Goal: Information Seeking & Learning: Check status

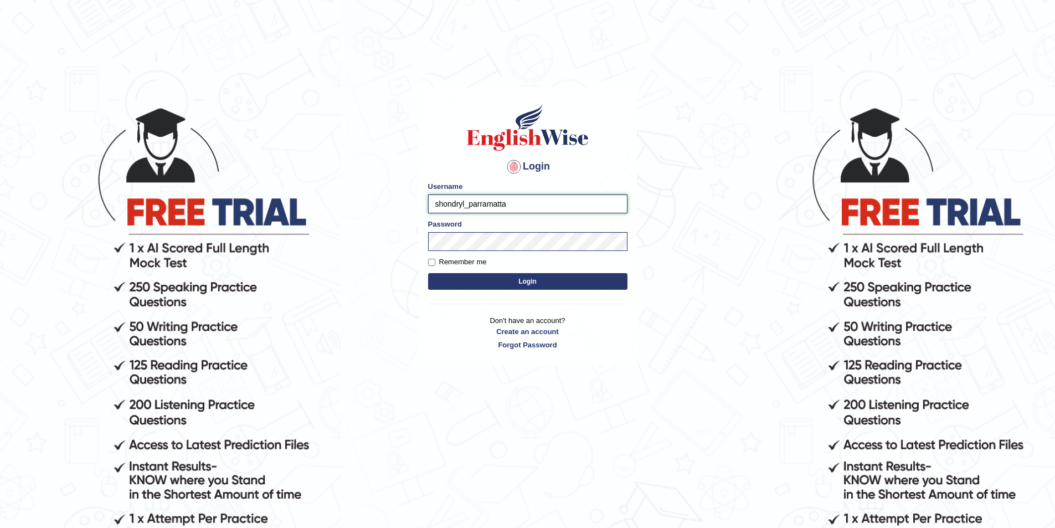
drag, startPoint x: 464, startPoint y: 203, endPoint x: 423, endPoint y: 202, distance: 41.0
click at [423, 202] on div "Login Please fix the following errors: Username shondryl_parramatta Password Re…" at bounding box center [528, 227] width 218 height 278
click at [441, 205] on input "mitree_parramatta" at bounding box center [527, 203] width 199 height 19
type input "maitree_parramatta"
click at [529, 287] on button "Login" at bounding box center [527, 281] width 199 height 17
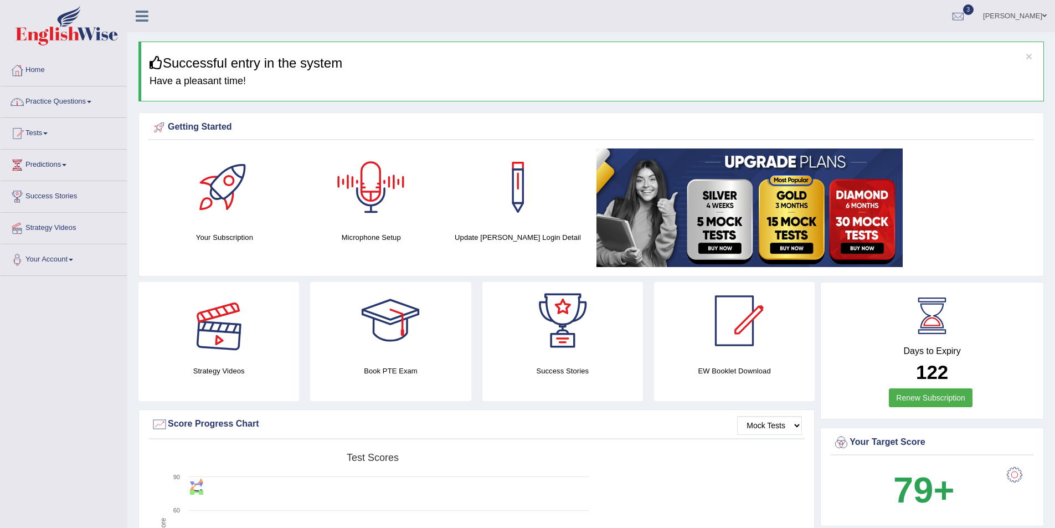
click at [229, 349] on div at bounding box center [219, 321] width 78 height 78
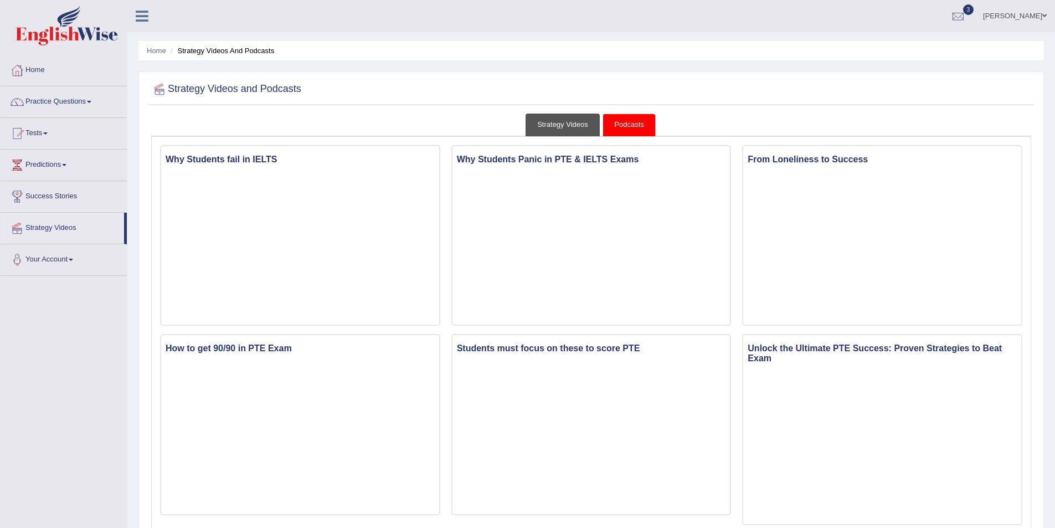
click at [552, 121] on link "Strategy Videos" at bounding box center [563, 125] width 74 height 23
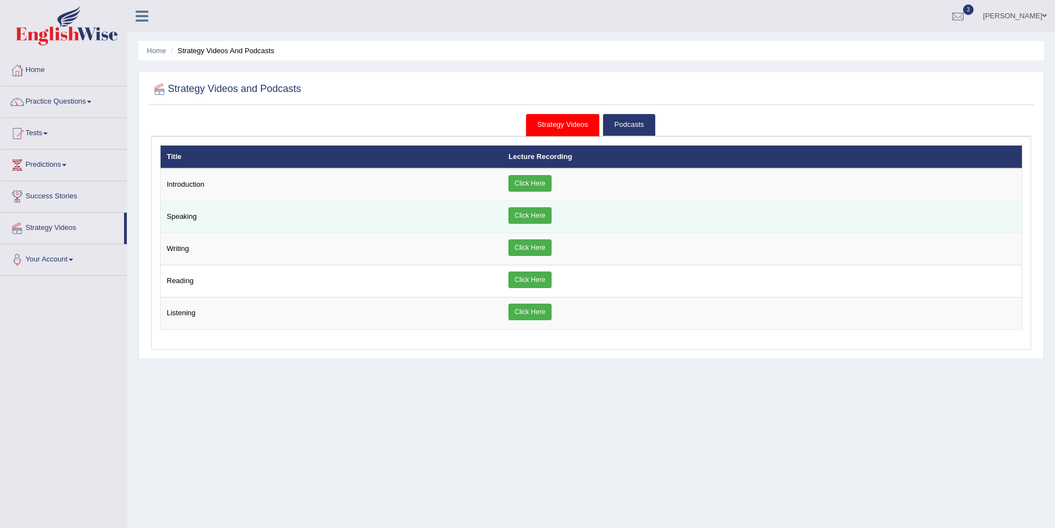
click at [530, 214] on link "Click Here" at bounding box center [530, 215] width 43 height 17
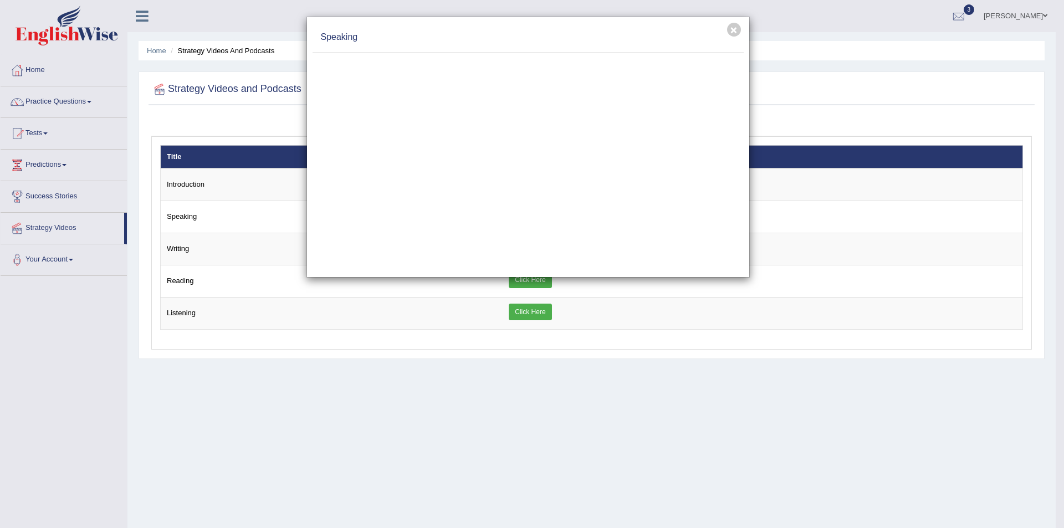
click at [483, 390] on div "× Speaking" at bounding box center [532, 264] width 1064 height 528
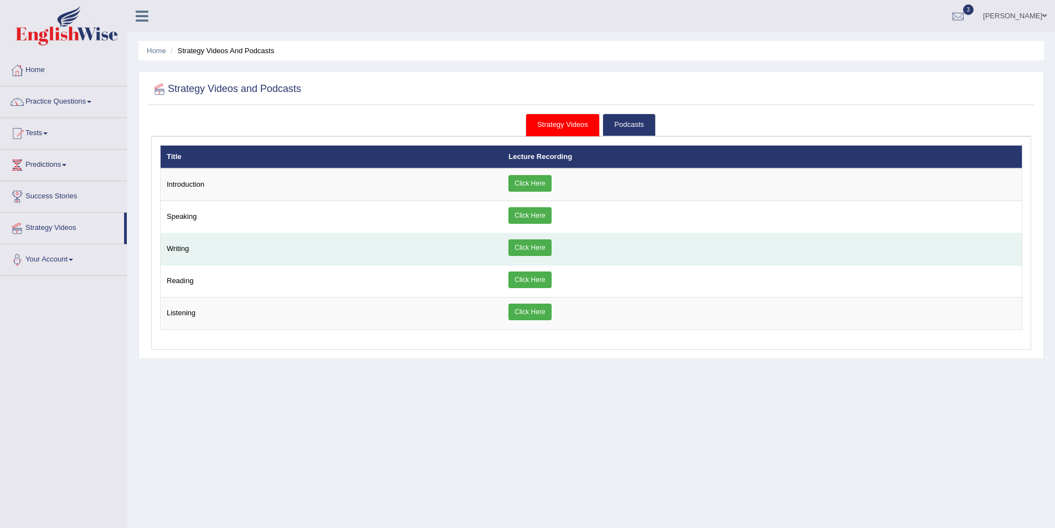
click at [528, 250] on link "Click Here" at bounding box center [530, 247] width 43 height 17
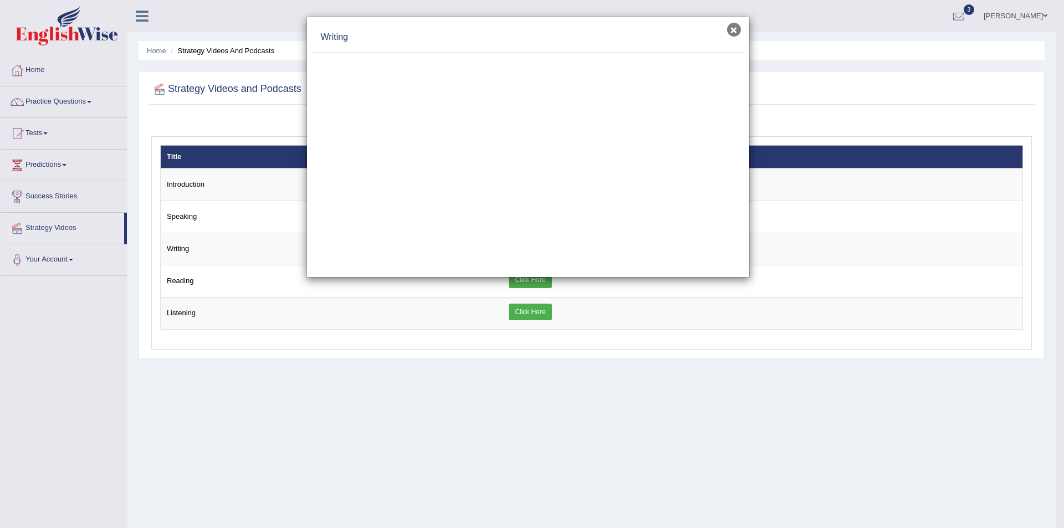
click at [733, 30] on button "×" at bounding box center [734, 30] width 14 height 14
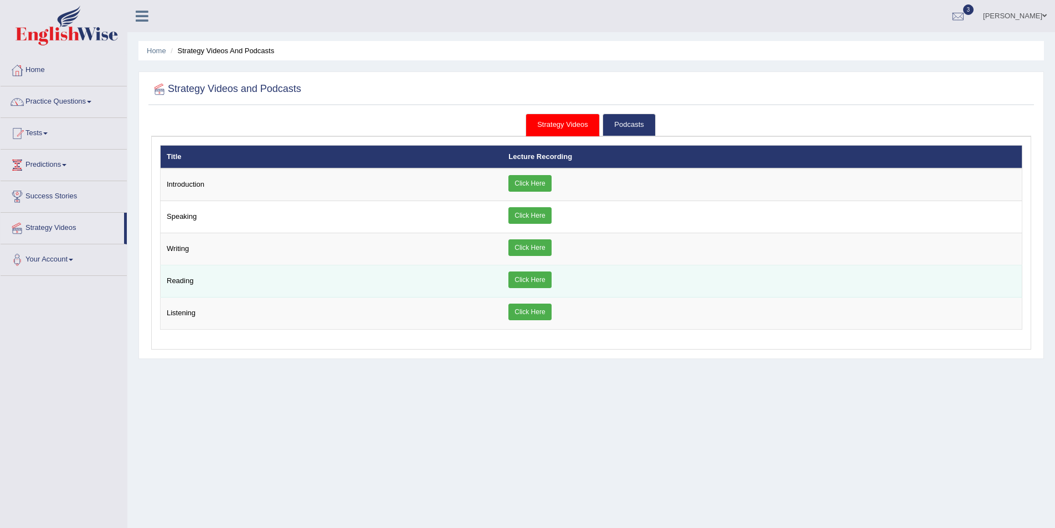
click at [537, 283] on link "Click Here" at bounding box center [530, 279] width 43 height 17
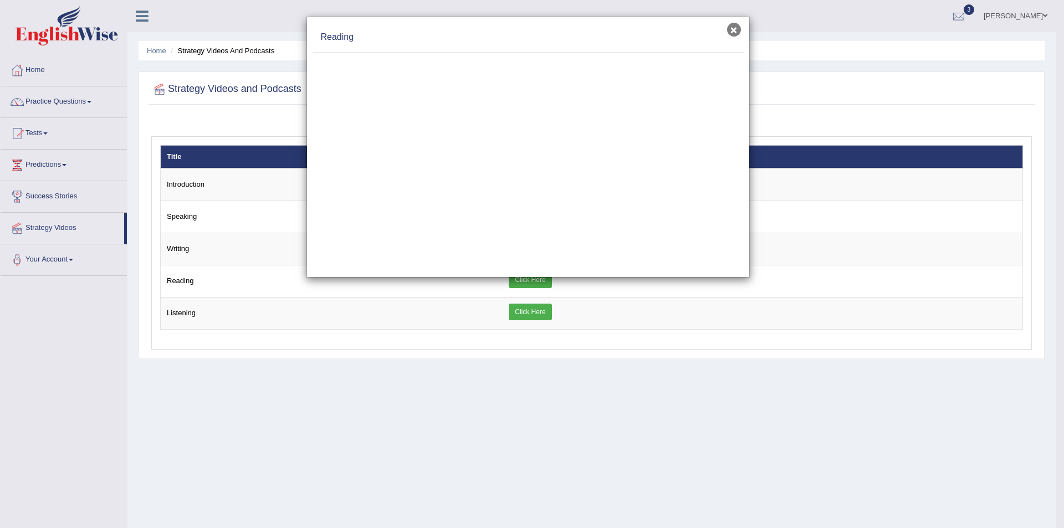
click at [731, 31] on button "×" at bounding box center [734, 30] width 14 height 14
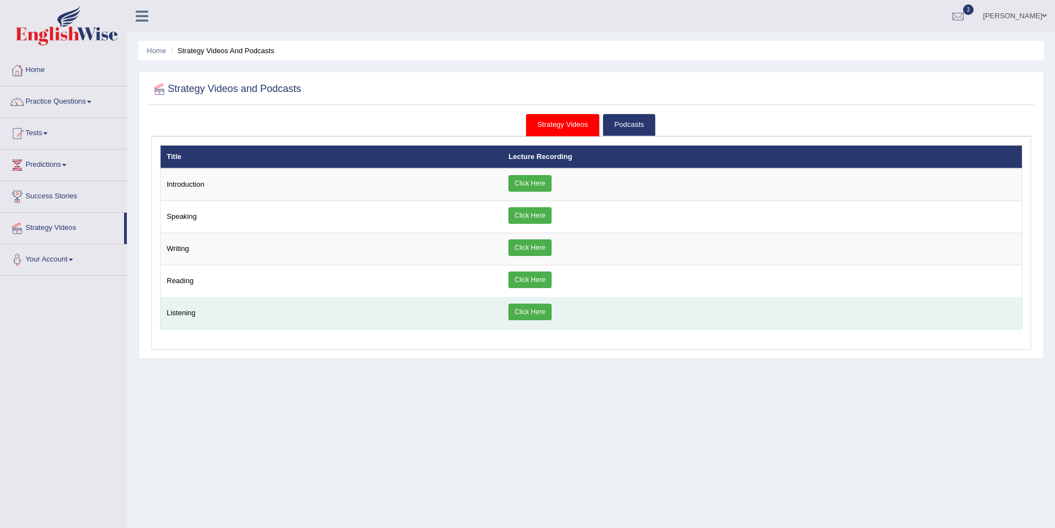
click at [541, 312] on link "Click Here" at bounding box center [530, 312] width 43 height 17
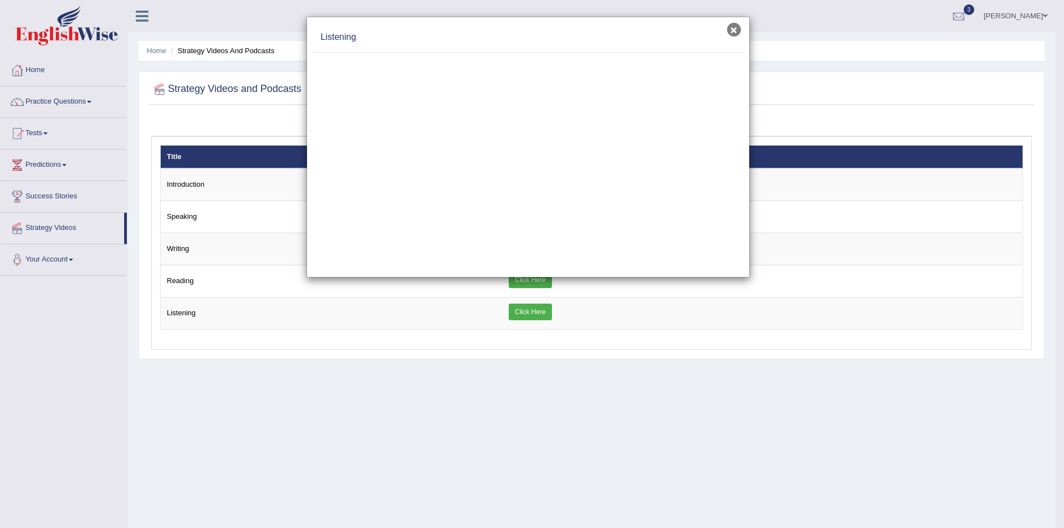
click at [735, 32] on button "×" at bounding box center [734, 30] width 14 height 14
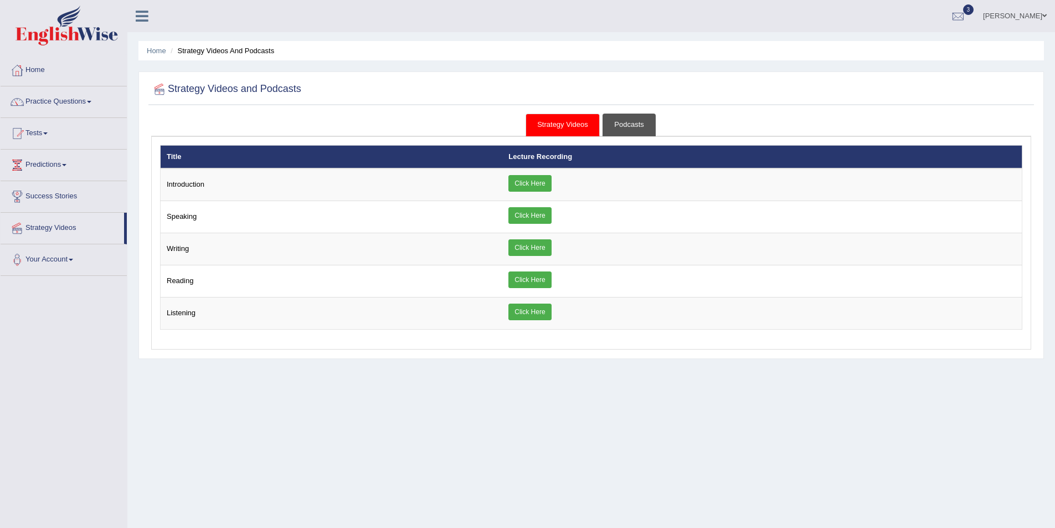
click at [644, 121] on link "Podcasts" at bounding box center [629, 125] width 53 height 23
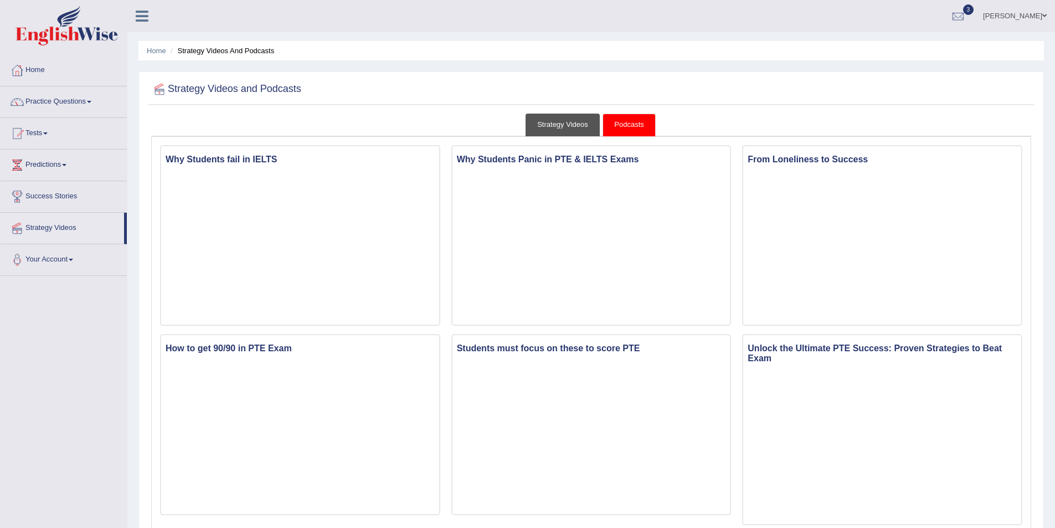
click at [563, 120] on link "Strategy Videos" at bounding box center [563, 125] width 74 height 23
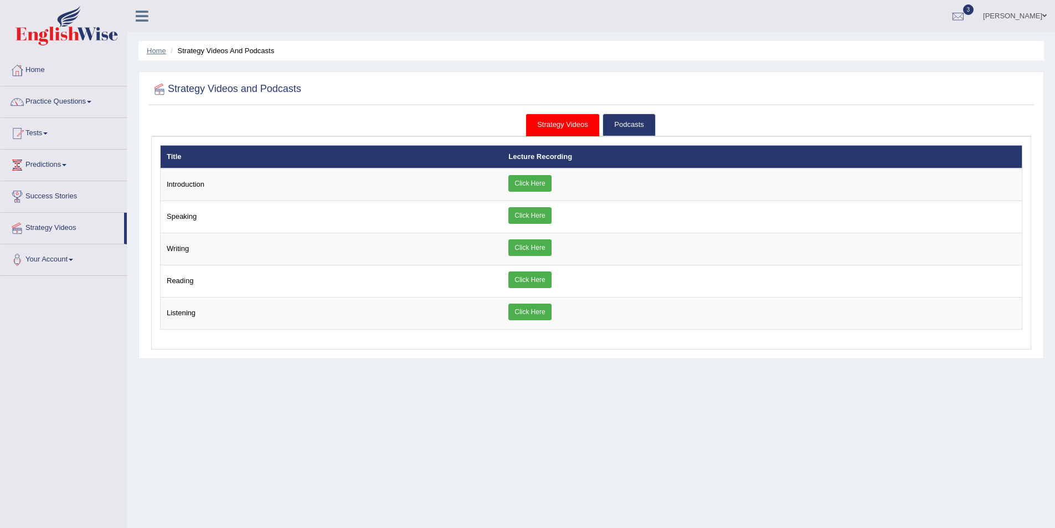
click at [157, 54] on link "Home" at bounding box center [156, 51] width 19 height 8
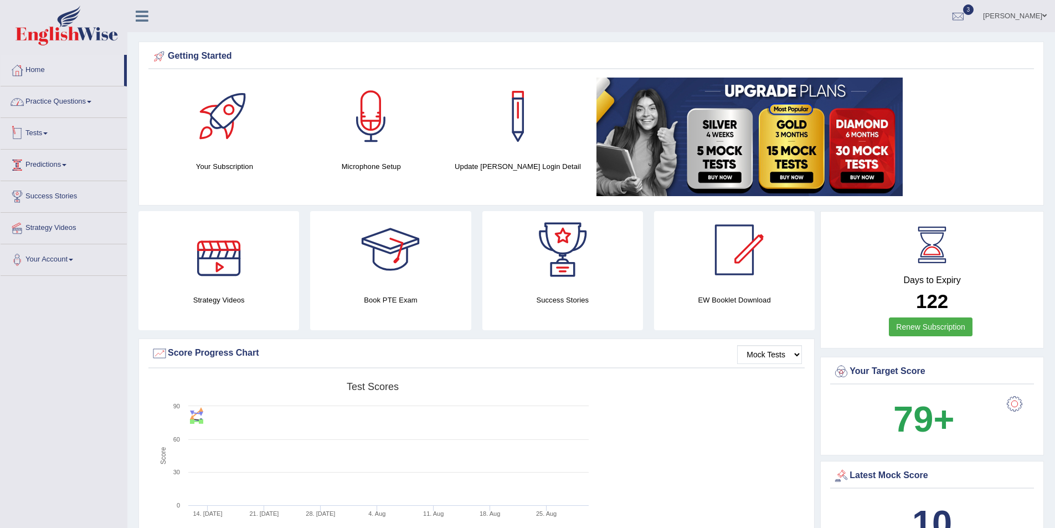
click at [81, 106] on link "Practice Questions" at bounding box center [64, 100] width 126 height 28
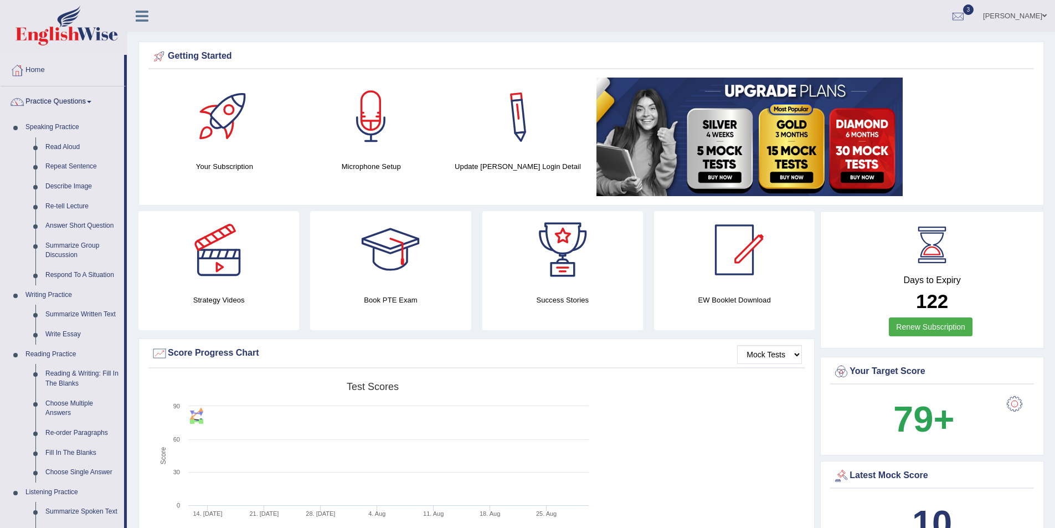
click at [1029, 16] on link "Maitree Dhyani" at bounding box center [1015, 14] width 80 height 29
click at [988, 155] on link "Log out" at bounding box center [995, 154] width 120 height 25
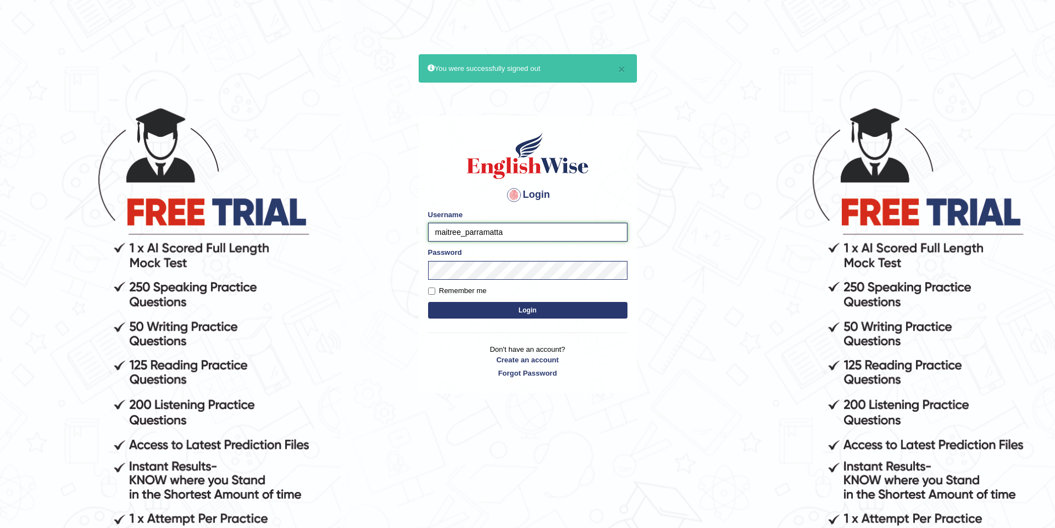
drag, startPoint x: 460, startPoint y: 233, endPoint x: 410, endPoint y: 233, distance: 49.9
click at [410, 233] on body "× You were successfully signed out Login Please fix the following errors: Usern…" at bounding box center [527, 317] width 1055 height 528
type input "shondryl_parramatta"
click at [544, 312] on button "Login" at bounding box center [527, 310] width 199 height 17
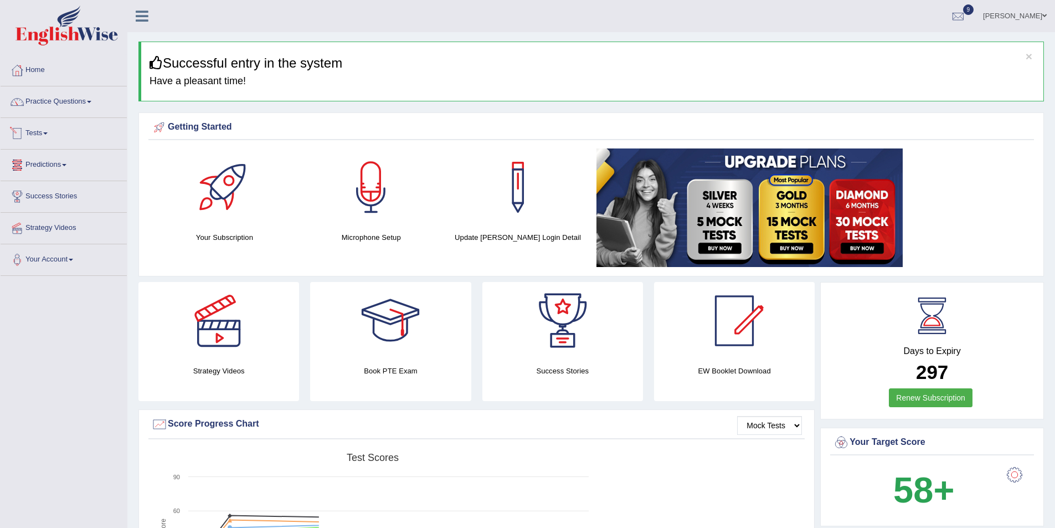
click at [39, 125] on link "Tests" at bounding box center [64, 132] width 126 height 28
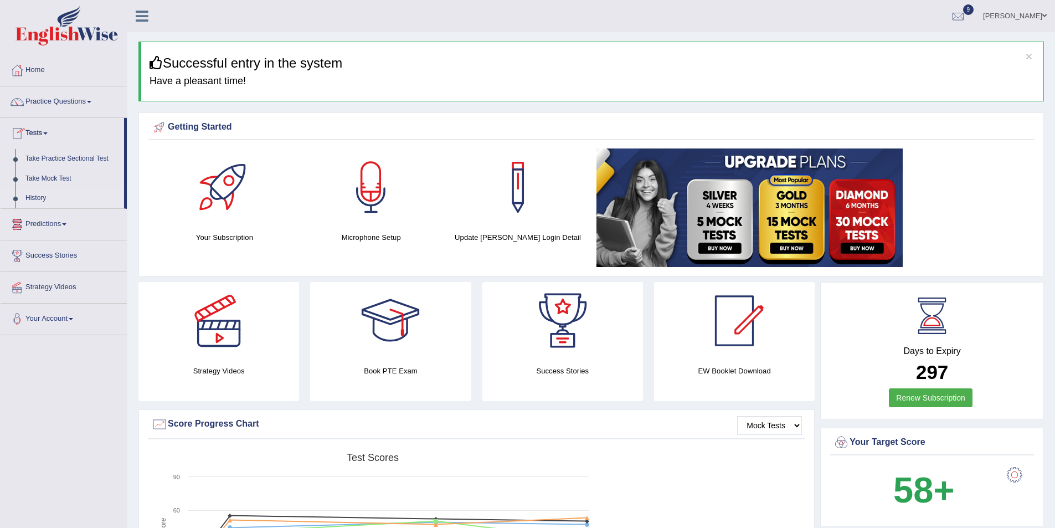
click at [53, 194] on link "History" at bounding box center [72, 198] width 104 height 20
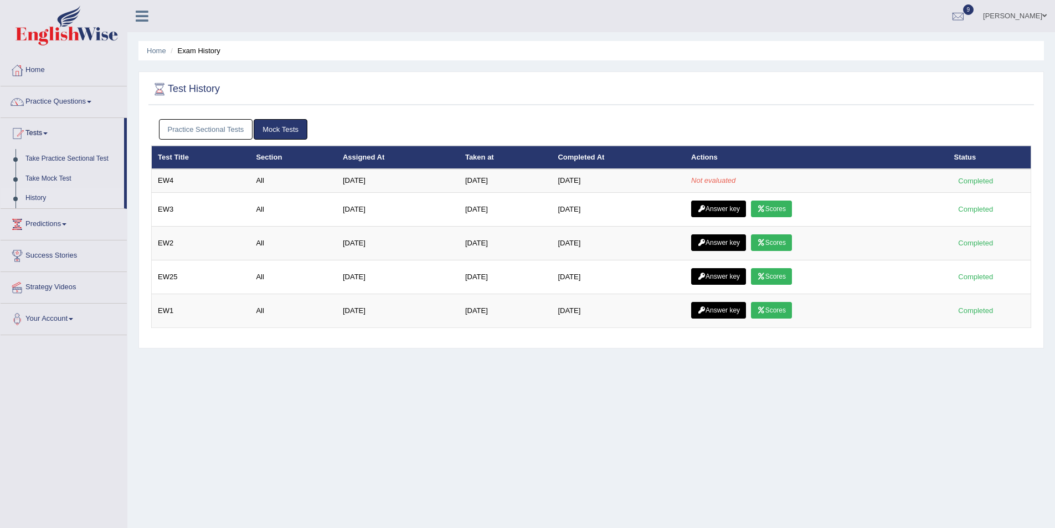
click at [229, 130] on link "Practice Sectional Tests" at bounding box center [206, 129] width 94 height 20
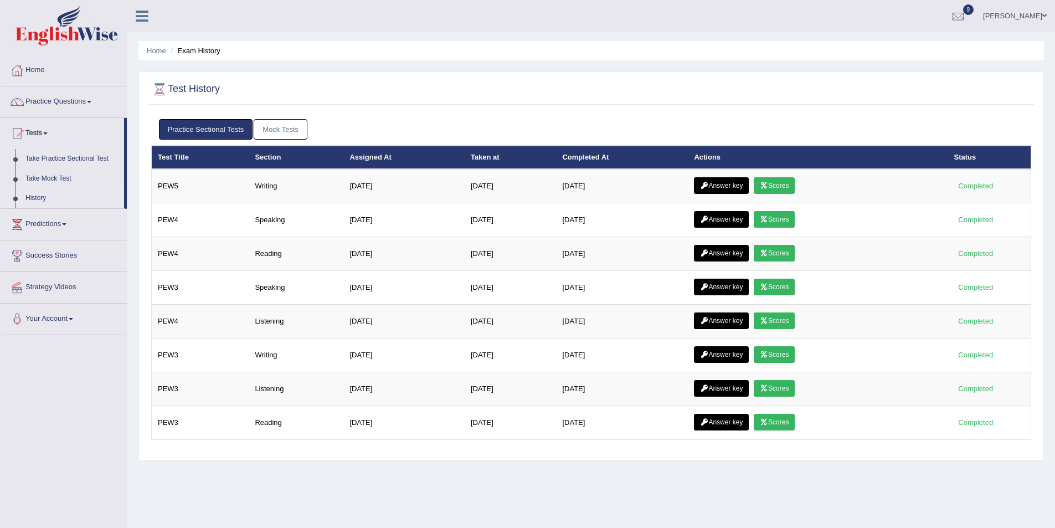
click at [275, 129] on link "Mock Tests" at bounding box center [281, 129] width 54 height 20
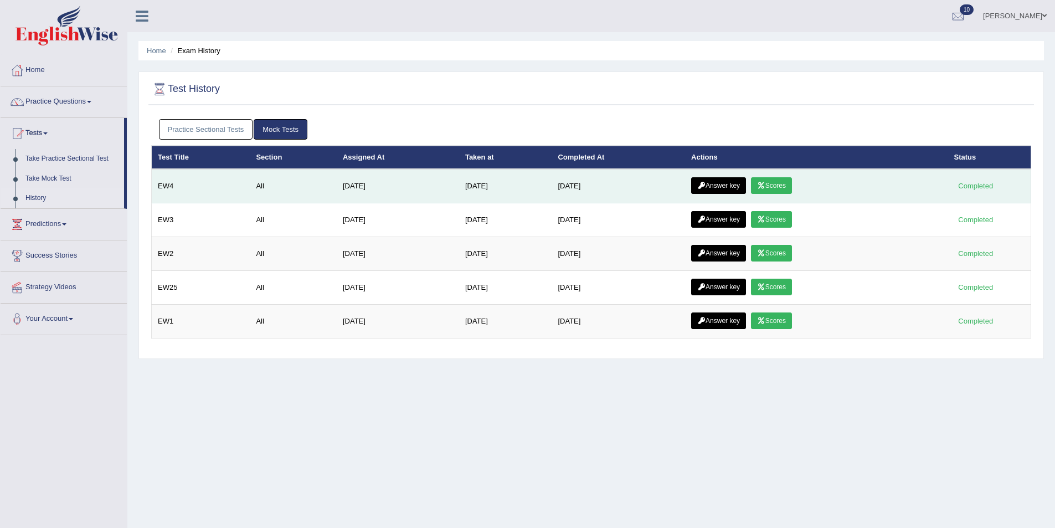
click at [789, 183] on link "Scores" at bounding box center [771, 185] width 41 height 17
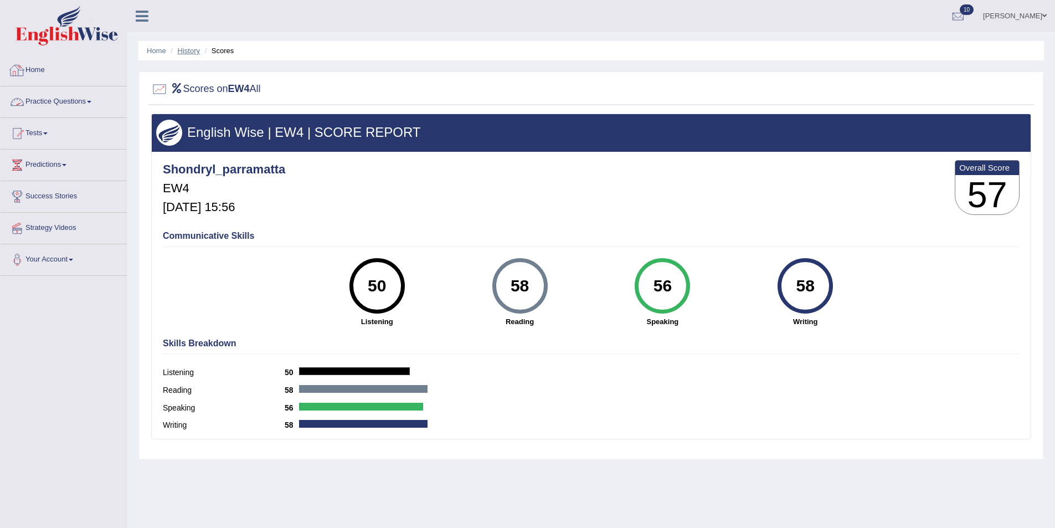
click at [187, 51] on link "History" at bounding box center [189, 51] width 22 height 8
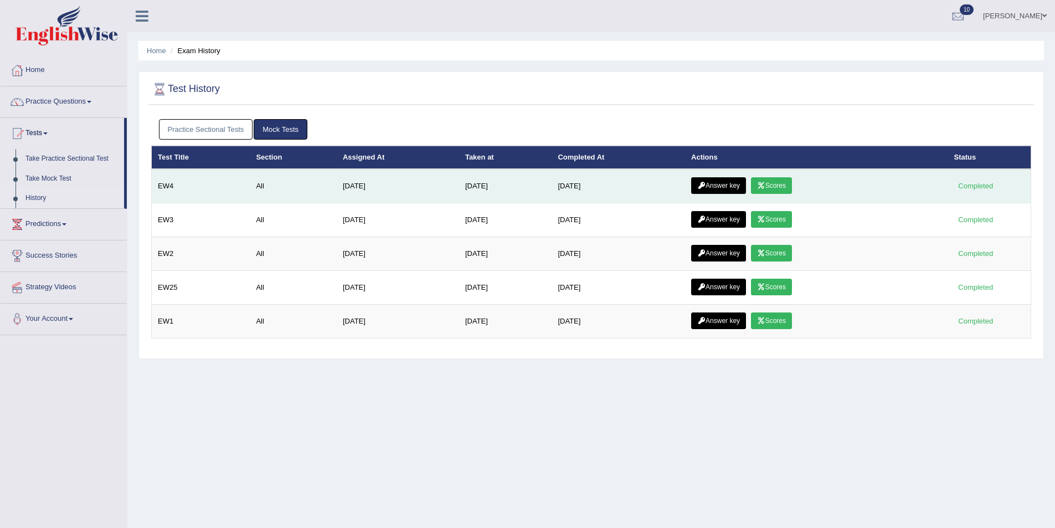
click at [742, 185] on link "Answer key" at bounding box center [718, 185] width 55 height 17
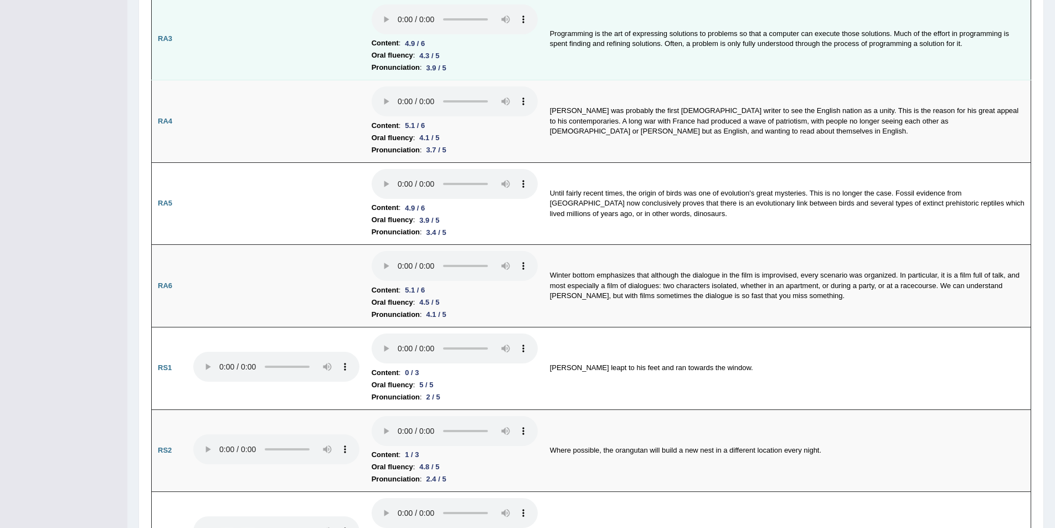
scroll to position [591, 0]
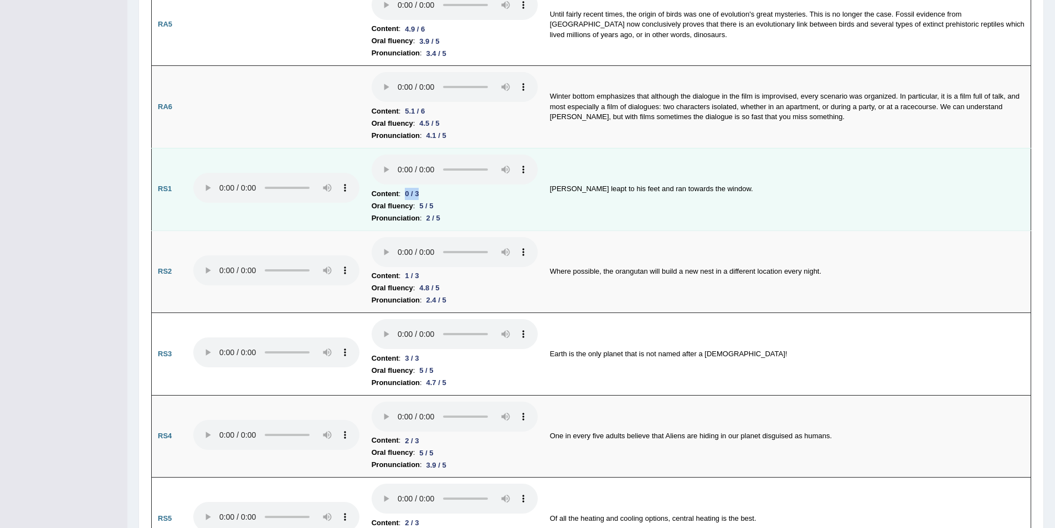
drag, startPoint x: 403, startPoint y: 195, endPoint x: 425, endPoint y: 193, distance: 22.8
click at [425, 193] on li "Content : 0 / 3" at bounding box center [455, 194] width 166 height 12
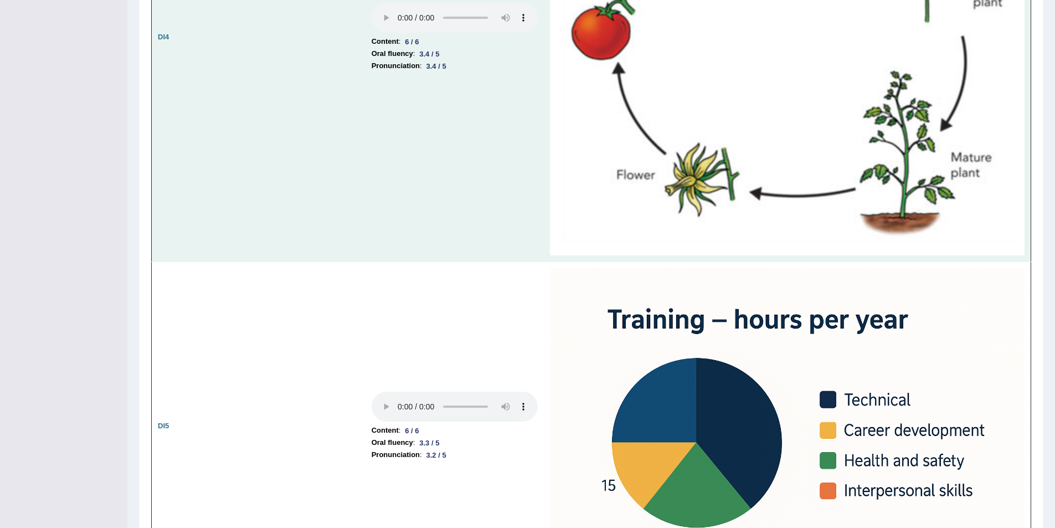
scroll to position [2807, 0]
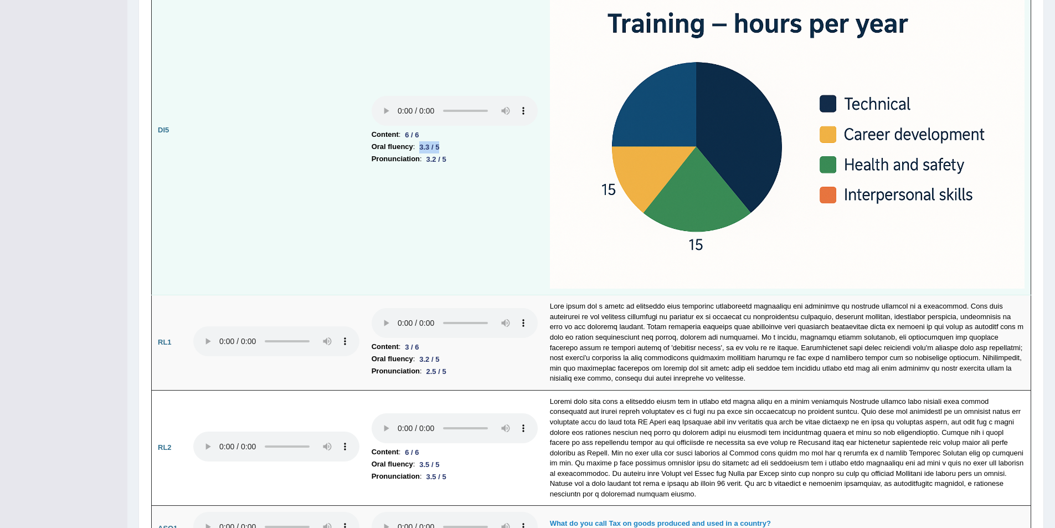
drag, startPoint x: 421, startPoint y: 146, endPoint x: 448, endPoint y: 146, distance: 27.1
click at [448, 146] on li "Oral fluency : 3.3 / 5" at bounding box center [455, 147] width 166 height 12
click at [545, 240] on td at bounding box center [787, 131] width 487 height 330
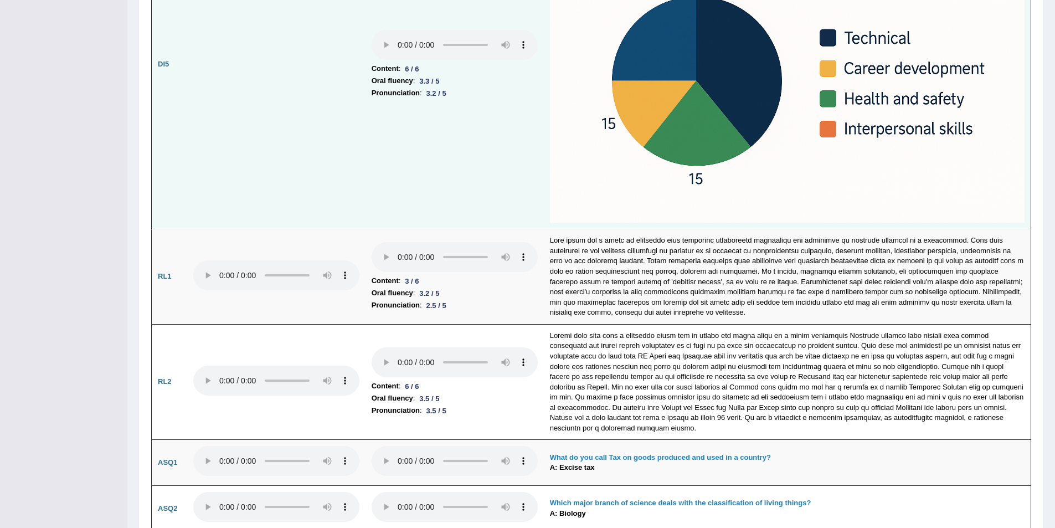
scroll to position [2954, 0]
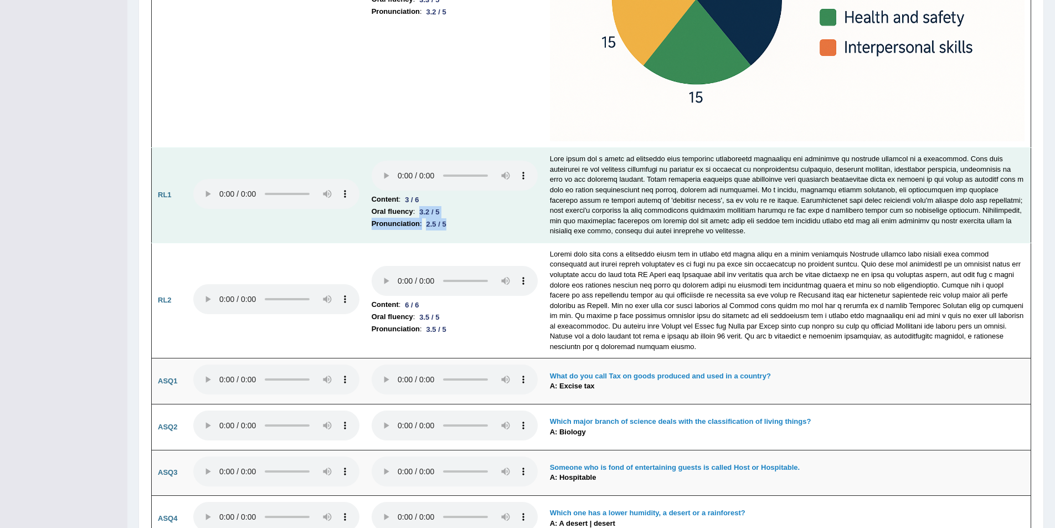
drag, startPoint x: 422, startPoint y: 212, endPoint x: 460, endPoint y: 229, distance: 42.2
click at [460, 229] on td "Content : 3 / 6 Oral fluency : 3.2 / 5 Pronunciation : 2.5 / 5" at bounding box center [455, 195] width 178 height 95
click at [485, 228] on li "Pronunciation : 2.5 / 5" at bounding box center [455, 224] width 166 height 12
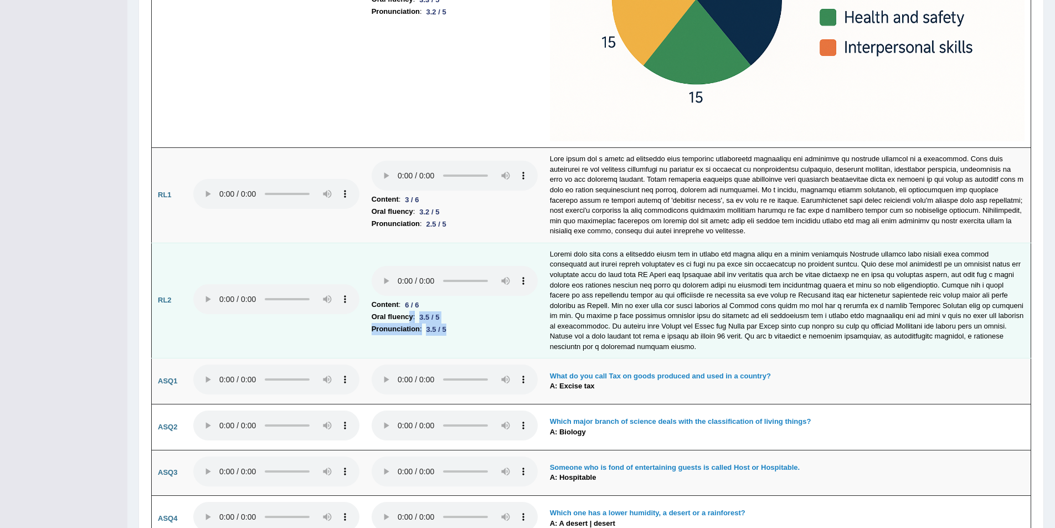
drag, startPoint x: 412, startPoint y: 317, endPoint x: 466, endPoint y: 335, distance: 57.1
click at [466, 335] on td "Content : 6 / 6 Oral fluency : 3.5 / 5 Pronunciation : 3.5 / 5" at bounding box center [455, 301] width 178 height 116
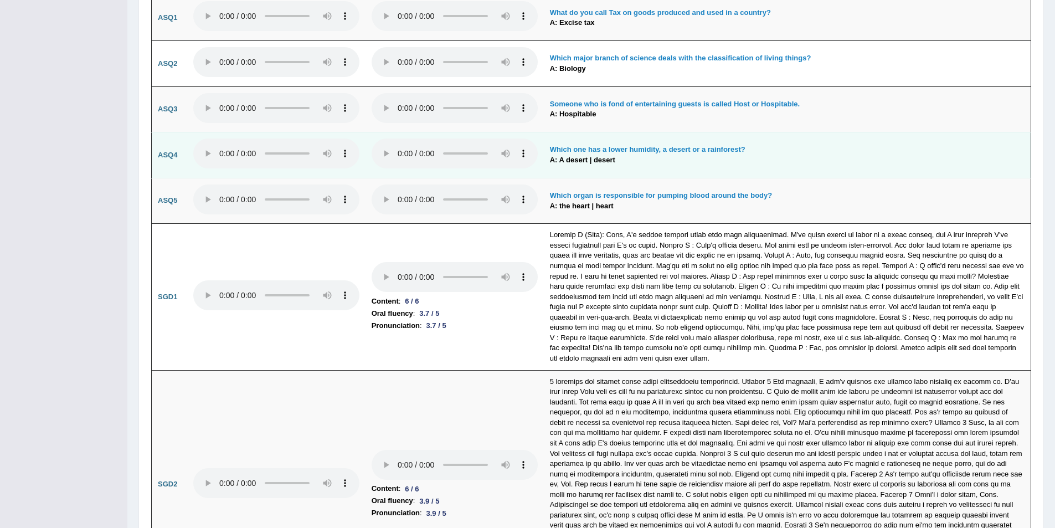
scroll to position [3397, 0]
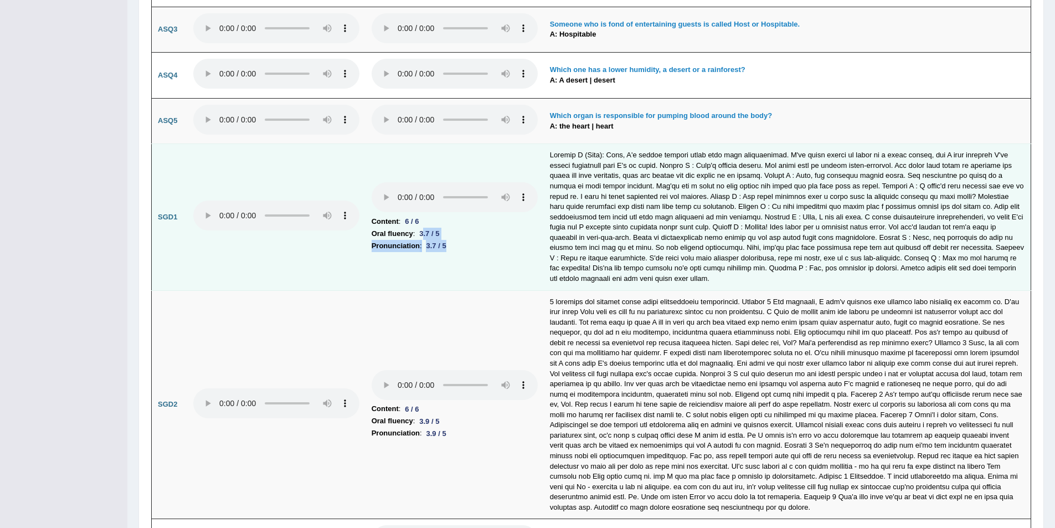
drag, startPoint x: 426, startPoint y: 235, endPoint x: 460, endPoint y: 251, distance: 37.9
click at [460, 251] on td "Content : 6 / 6 Oral fluency : 3.7 / 5 Pronunciation : 3.7 / 5" at bounding box center [455, 217] width 178 height 146
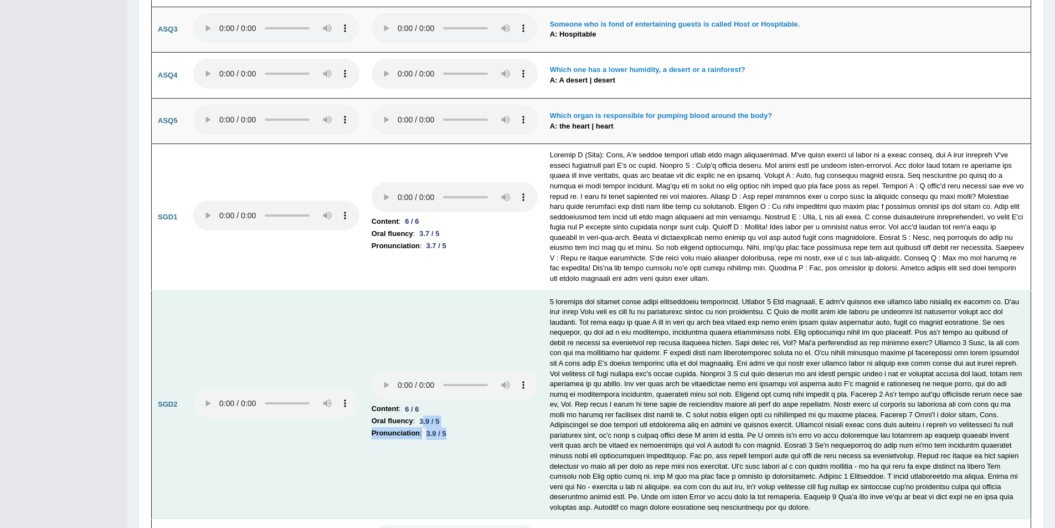
drag, startPoint x: 425, startPoint y: 422, endPoint x: 450, endPoint y: 439, distance: 30.6
click at [450, 439] on td "Content : 6 / 6 Oral fluency : 3.9 / 5 Pronunciation : 3.9 / 5" at bounding box center [455, 404] width 178 height 229
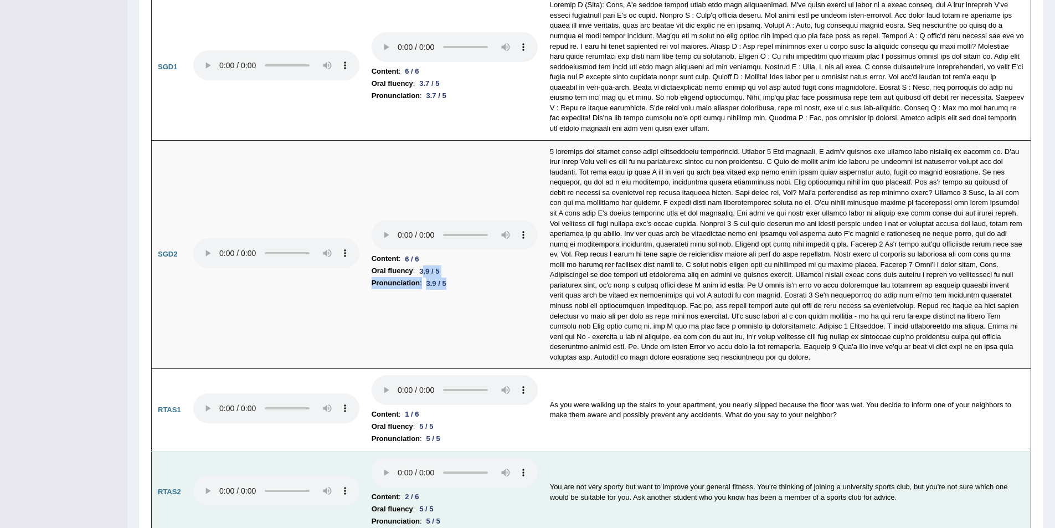
scroll to position [3610, 0]
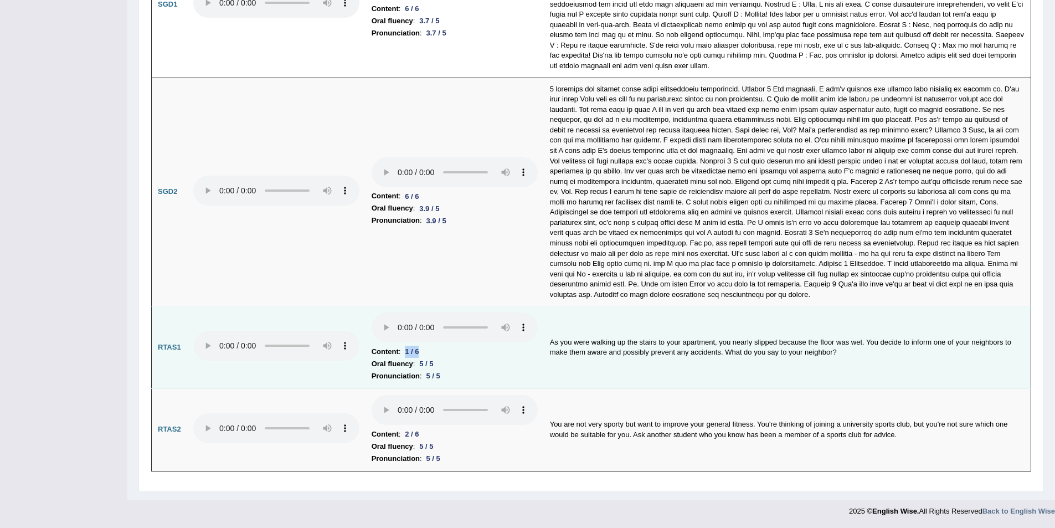
drag, startPoint x: 404, startPoint y: 355, endPoint x: 434, endPoint y: 355, distance: 29.4
click at [434, 355] on li "Content : 1 / 6" at bounding box center [455, 352] width 166 height 12
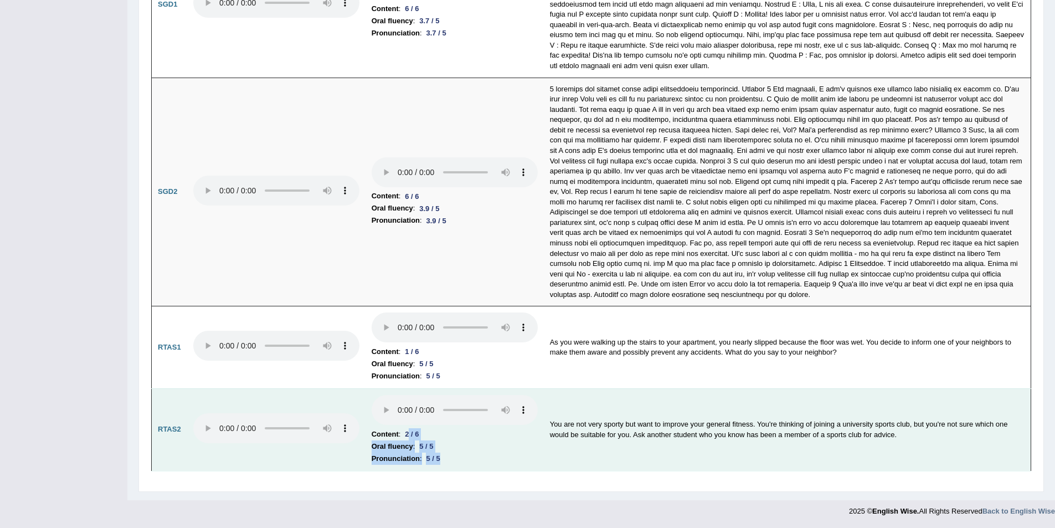
drag, startPoint x: 414, startPoint y: 440, endPoint x: 457, endPoint y: 463, distance: 48.8
click at [457, 464] on td "Content : 2 / 6 Oral fluency : 5 / 5 Pronunciation : 5 / 5" at bounding box center [455, 429] width 178 height 83
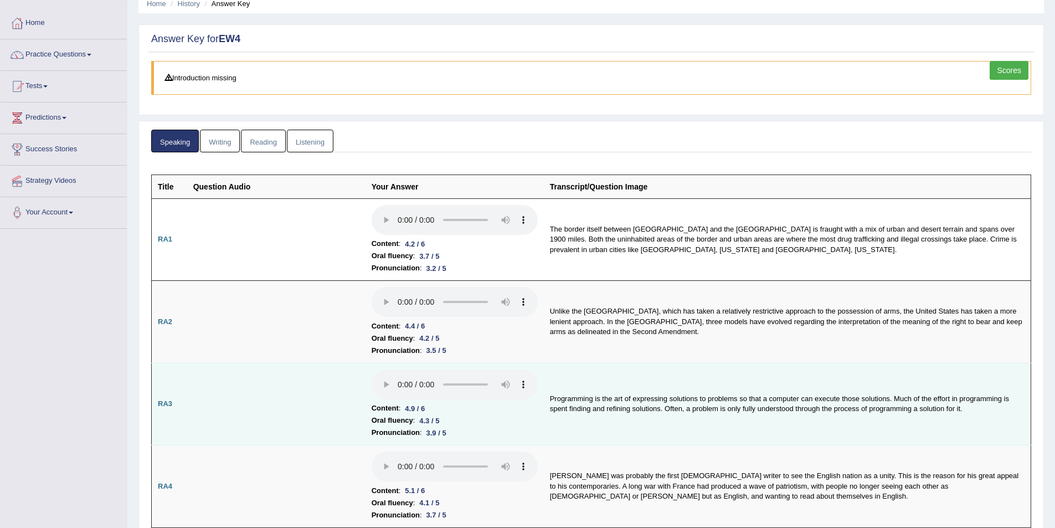
scroll to position [0, 0]
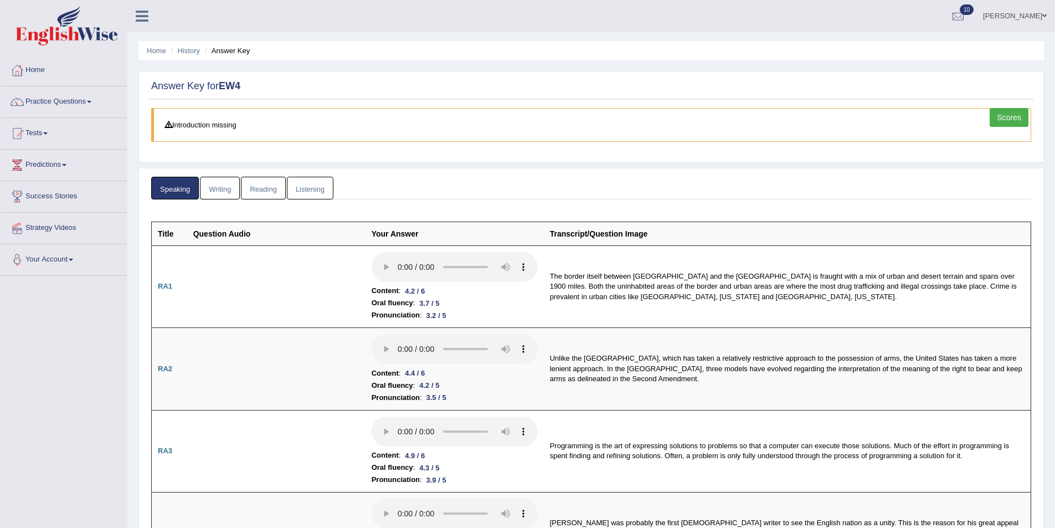
click at [227, 183] on link "Writing" at bounding box center [220, 188] width 40 height 23
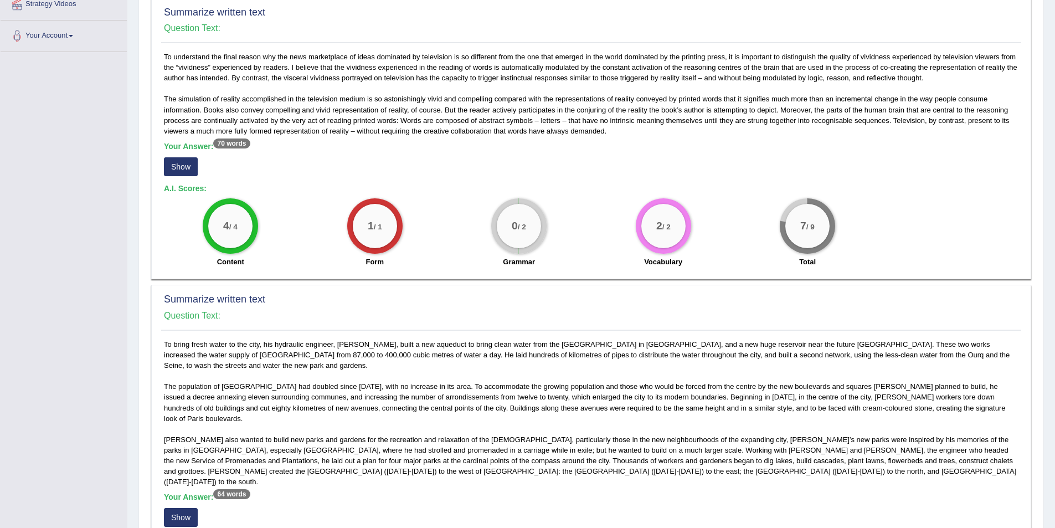
scroll to position [295, 0]
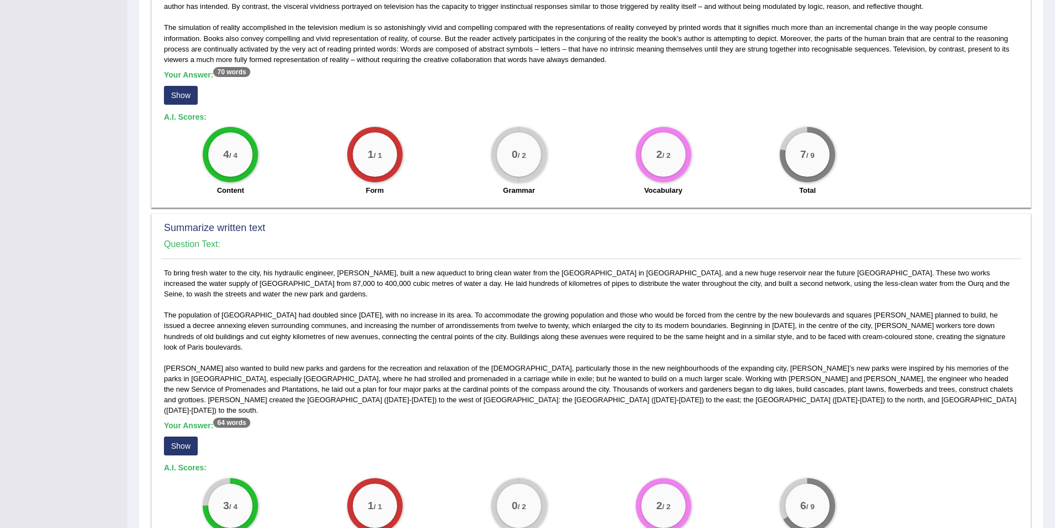
click at [182, 100] on button "Show" at bounding box center [181, 95] width 34 height 19
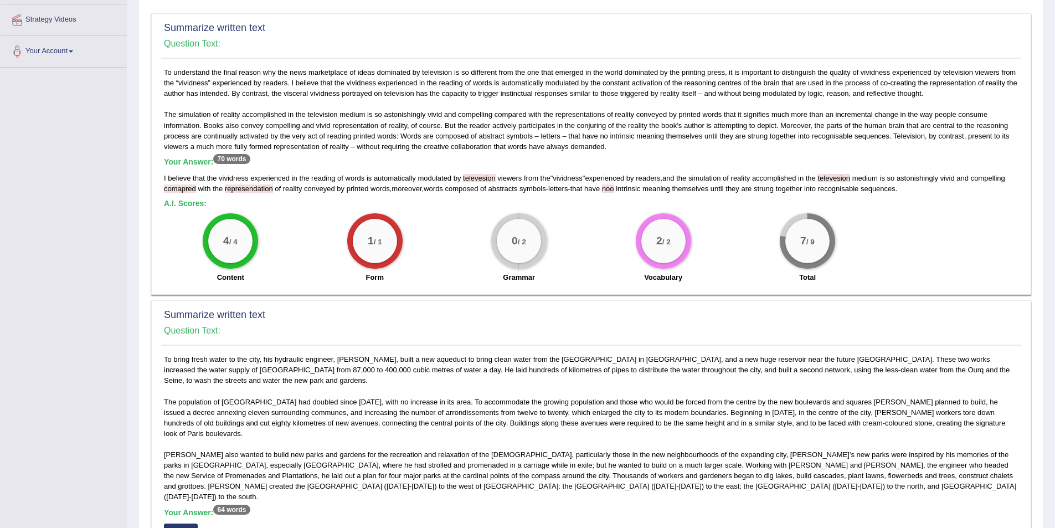
scroll to position [148, 0]
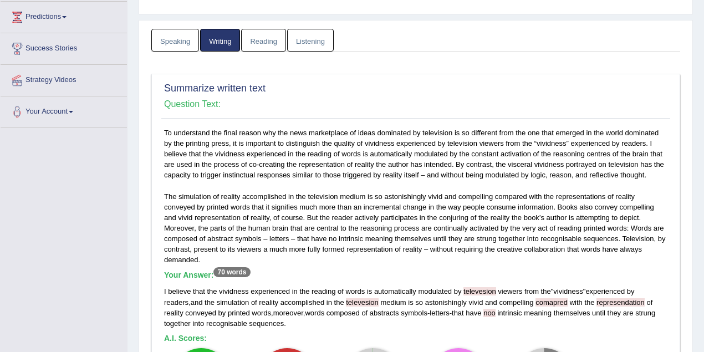
drag, startPoint x: 1032, startPoint y: 0, endPoint x: 409, endPoint y: 111, distance: 632.4
click at [409, 111] on div "Summarize written text Question Text:" at bounding box center [415, 99] width 509 height 39
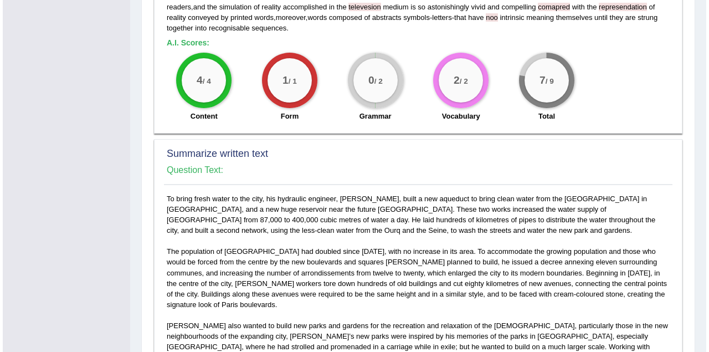
scroll to position [640, 0]
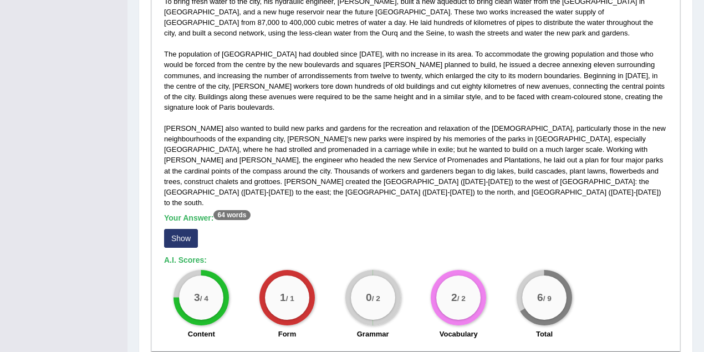
click at [181, 229] on button "Show" at bounding box center [181, 238] width 34 height 19
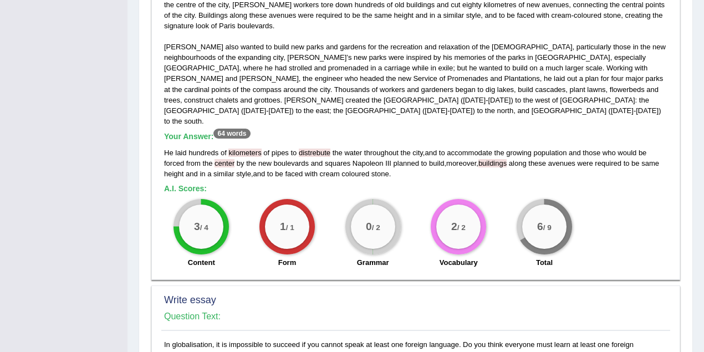
scroll to position [689, 0]
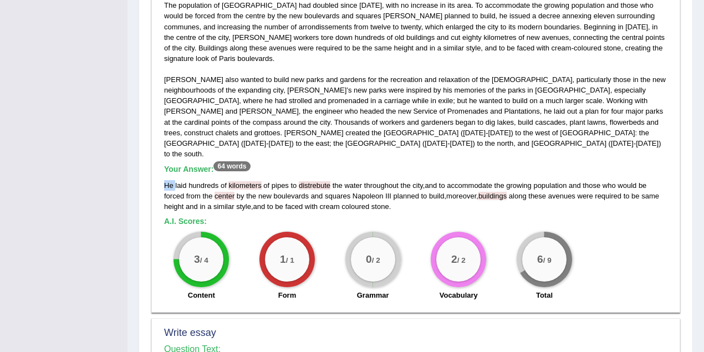
drag, startPoint x: 162, startPoint y: 160, endPoint x: 174, endPoint y: 162, distance: 11.8
click at [174, 162] on div "To bring fresh water to the city, his hydraulic engineer, Eugène Belgrand, buil…" at bounding box center [415, 126] width 509 height 359
click at [257, 217] on h5 "A.I. Scores:" at bounding box center [415, 221] width 503 height 8
drag, startPoint x: 301, startPoint y: 162, endPoint x: 333, endPoint y: 161, distance: 31.6
click at [333, 180] on div "He laid hundreds of kilometers of pipes to distrebute the water throughout the …" at bounding box center [415, 196] width 503 height 32
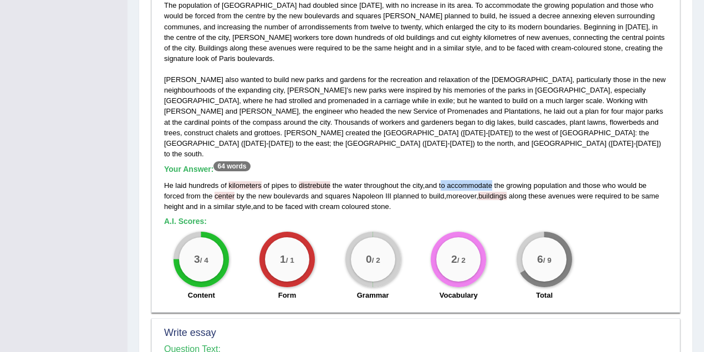
click at [492, 180] on div "He laid hundreds of kilometers of pipes to distrebute the water throughout the …" at bounding box center [415, 196] width 503 height 32
click at [478, 192] on span "," at bounding box center [477, 196] width 2 height 8
drag, startPoint x: 529, startPoint y: 171, endPoint x: 551, endPoint y: 172, distance: 21.6
click at [551, 180] on div "He laid hundreds of kilometers of pipes to distrebute the water throughout the …" at bounding box center [415, 196] width 503 height 32
click at [405, 183] on div "He laid hundreds of kilometers of pipes to distrebute the water throughout the …" at bounding box center [415, 196] width 503 height 32
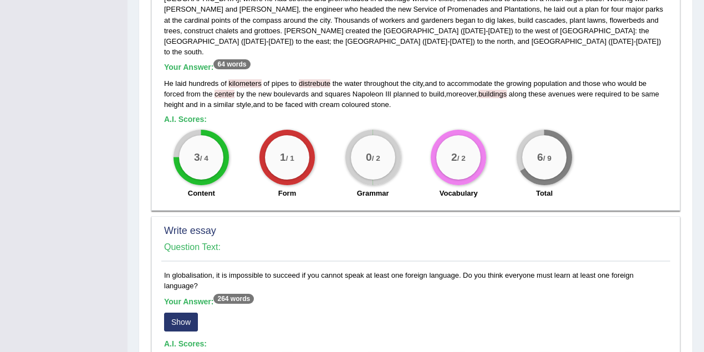
scroll to position [972, 0]
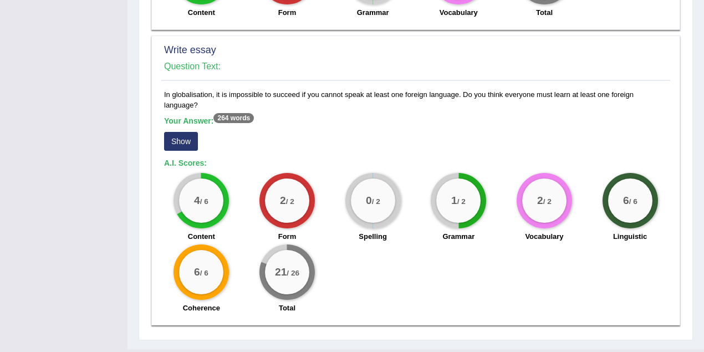
click at [173, 132] on button "Show" at bounding box center [181, 141] width 34 height 19
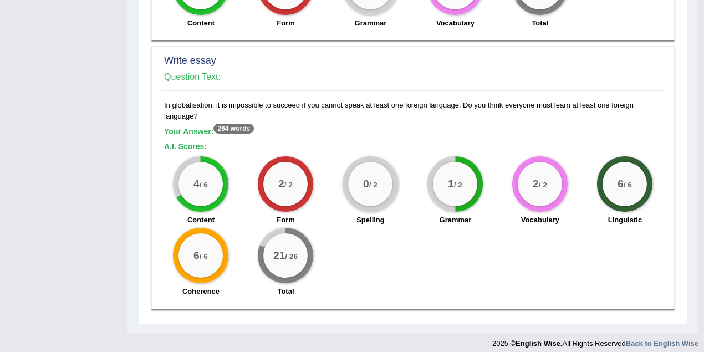
scroll to position [945, 0]
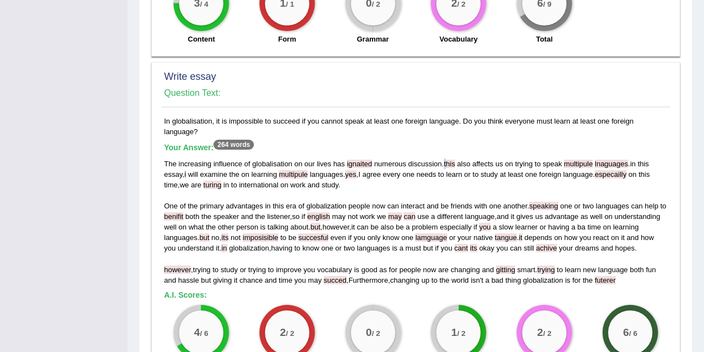
click at [448, 160] on span "this" at bounding box center [449, 164] width 11 height 8
click at [187, 158] on div "The increasing influence of globalisation on our lives has ignaited numerous di…" at bounding box center [415, 221] width 503 height 127
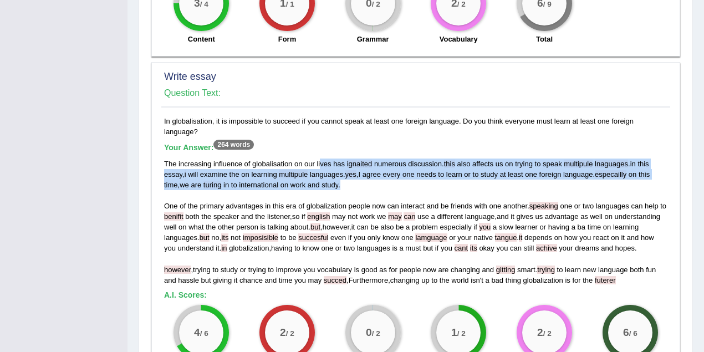
drag, startPoint x: 319, startPoint y: 139, endPoint x: 344, endPoint y: 166, distance: 37.2
click at [344, 166] on div "The increasing influence of globalisation on our lives has ignaited numerous di…" at bounding box center [415, 221] width 503 height 127
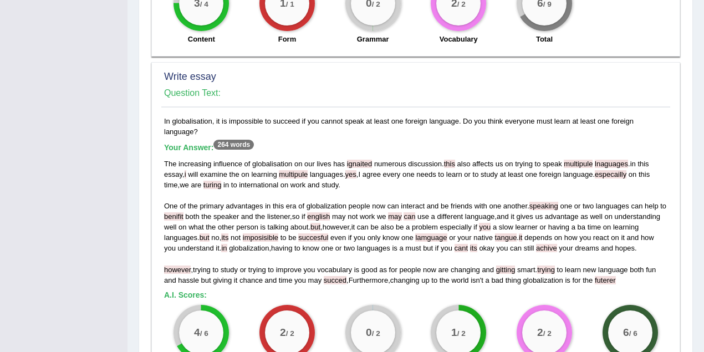
click at [350, 167] on div "The increasing influence of globalisation on our lives has ignaited numerous di…" at bounding box center [415, 221] width 503 height 127
click at [533, 202] on span "speaking" at bounding box center [543, 206] width 29 height 8
click at [320, 194] on div "The increasing influence of globalisation on our lives has ignaited numerous di…" at bounding box center [415, 221] width 503 height 127
drag, startPoint x: 358, startPoint y: 203, endPoint x: 363, endPoint y: 202, distance: 5.6
click at [363, 202] on div "The increasing influence of globalisation on our lives has ignaited numerous di…" at bounding box center [415, 221] width 503 height 127
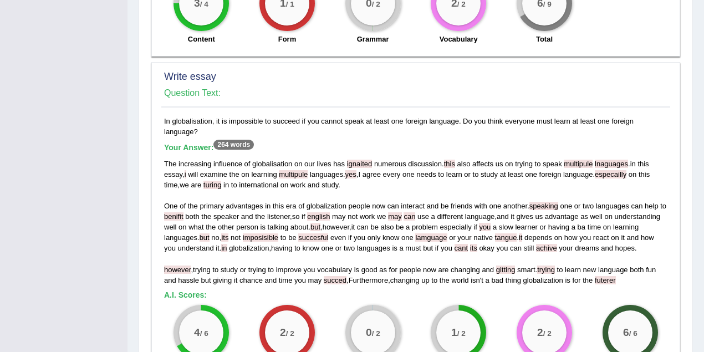
click at [349, 223] on span "however" at bounding box center [335, 227] width 27 height 8
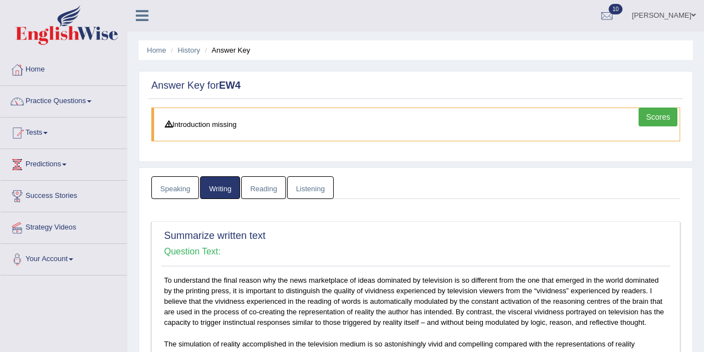
scroll to position [0, 0]
click at [275, 185] on link "Reading" at bounding box center [263, 188] width 44 height 23
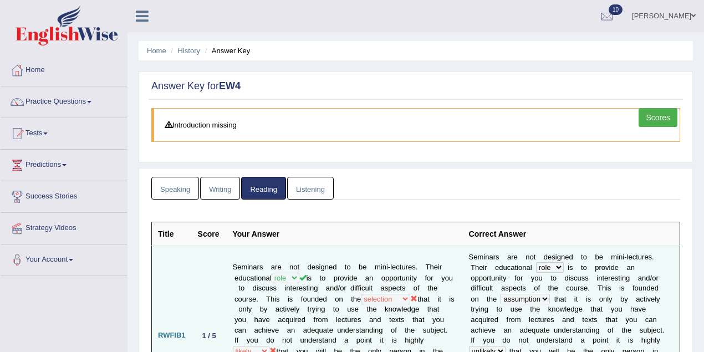
scroll to position [197, 0]
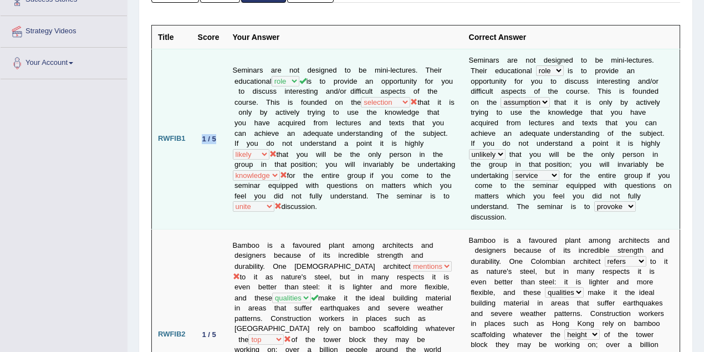
drag, startPoint x: 200, startPoint y: 126, endPoint x: 218, endPoint y: 126, distance: 18.3
click at [218, 133] on div "1 / 5" at bounding box center [209, 139] width 23 height 12
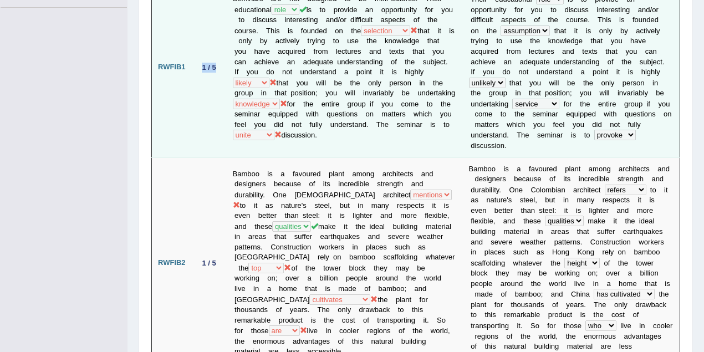
scroll to position [345, 0]
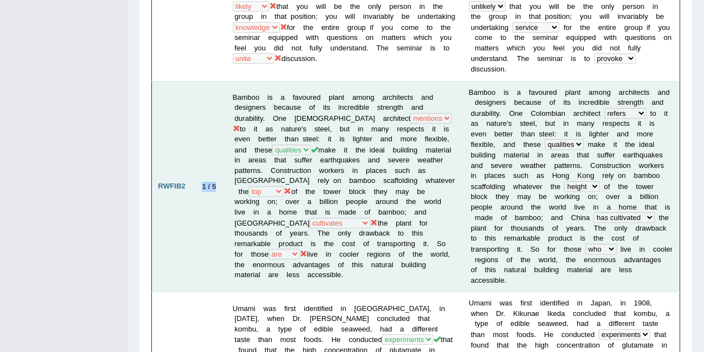
drag, startPoint x: 198, startPoint y: 162, endPoint x: 224, endPoint y: 165, distance: 26.7
click at [224, 165] on td "1 / 5" at bounding box center [209, 186] width 35 height 211
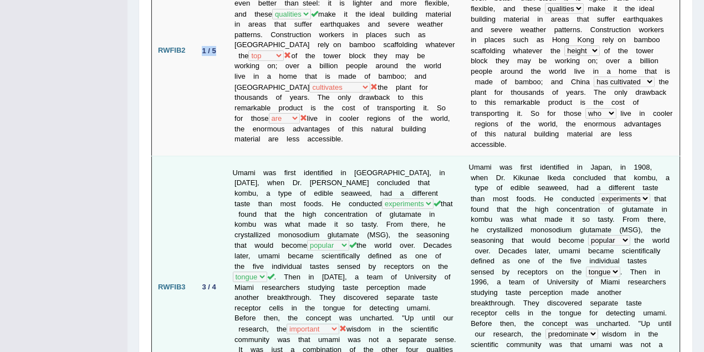
scroll to position [542, 0]
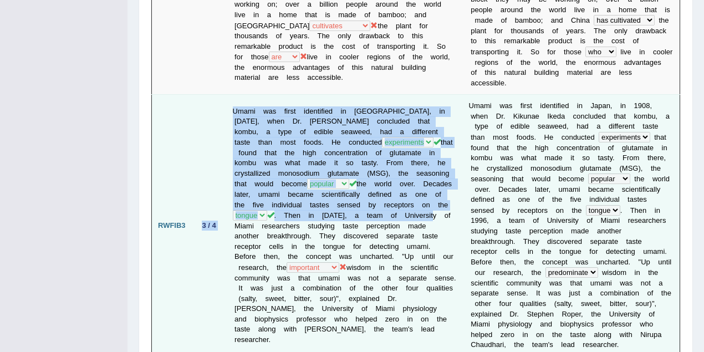
drag, startPoint x: 198, startPoint y: 188, endPoint x: 229, endPoint y: 189, distance: 30.5
click at [229, 189] on tr "RWFIB3 3 / 4 Umami was first identified in Japan, in 1908, when Dr. Kikunae Ike…" at bounding box center [416, 226] width 528 height 262
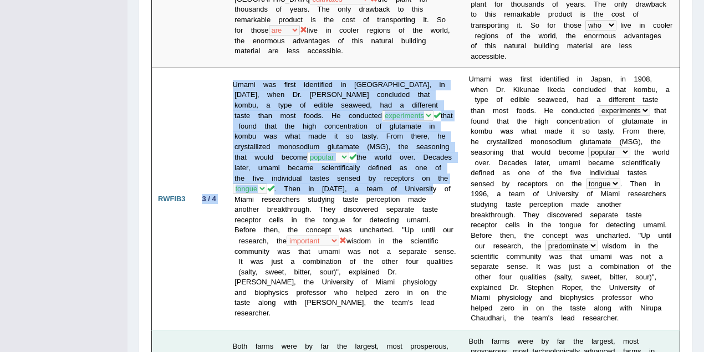
scroll to position [689, 0]
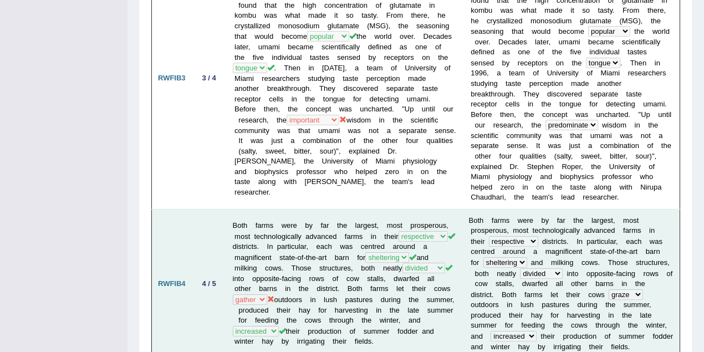
click at [201, 278] on div "4 / 5" at bounding box center [209, 284] width 23 height 12
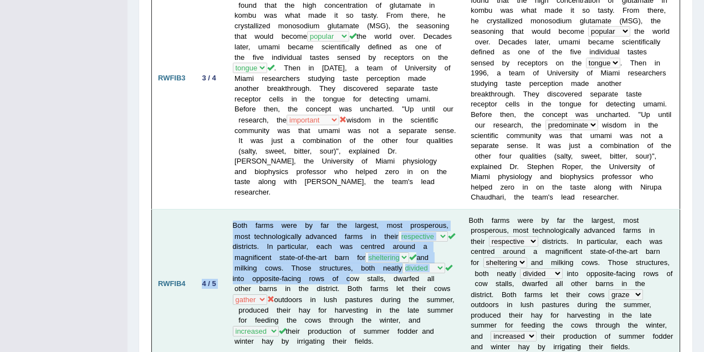
drag, startPoint x: 196, startPoint y: 237, endPoint x: 229, endPoint y: 240, distance: 33.4
click at [229, 240] on tr "RWFIB4 4 / 5 Both farms were by far the largest, most prosperous, most technolo…" at bounding box center [416, 283] width 528 height 149
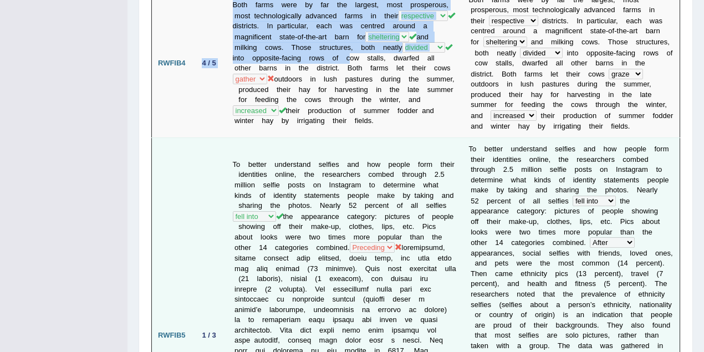
scroll to position [935, 0]
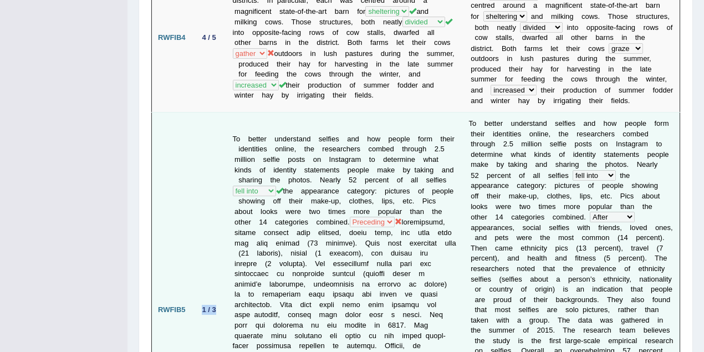
drag, startPoint x: 199, startPoint y: 249, endPoint x: 220, endPoint y: 251, distance: 21.2
click at [220, 251] on td "1 / 3" at bounding box center [209, 309] width 35 height 395
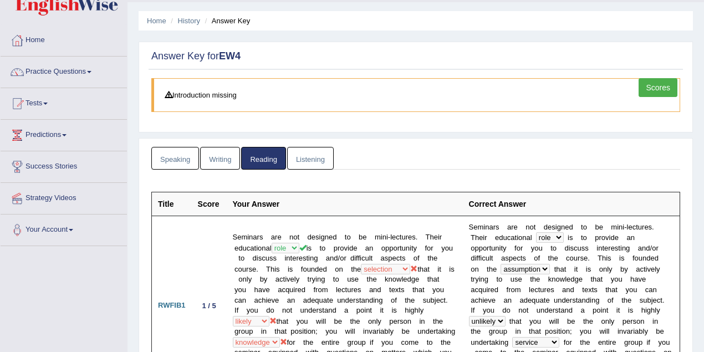
scroll to position [0, 0]
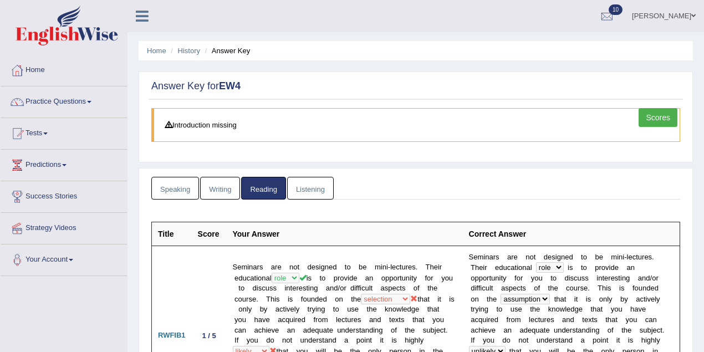
click at [304, 184] on link "Listening" at bounding box center [310, 188] width 47 height 23
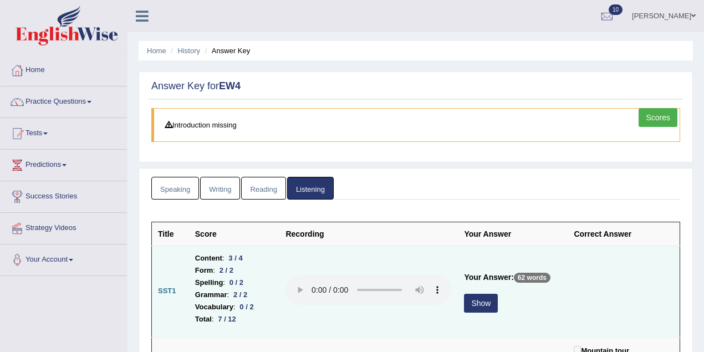
scroll to position [197, 0]
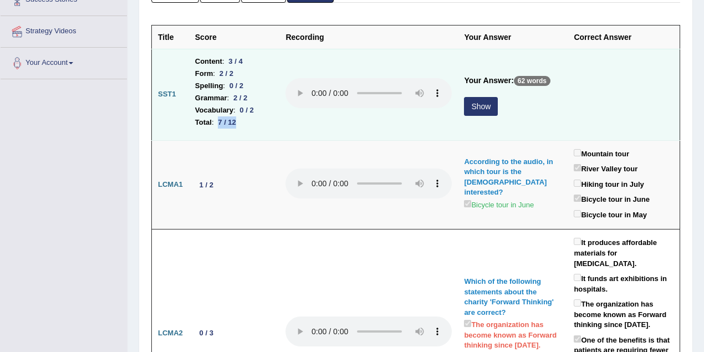
drag, startPoint x: 241, startPoint y: 122, endPoint x: 243, endPoint y: 70, distance: 51.6
click at [251, 121] on li "Total : 7 / 12" at bounding box center [234, 122] width 79 height 12
drag, startPoint x: 232, startPoint y: 58, endPoint x: 251, endPoint y: 59, distance: 20.0
click at [251, 59] on li "Content : 3 / 4" at bounding box center [234, 61] width 79 height 12
click at [469, 102] on button "Show" at bounding box center [481, 106] width 34 height 19
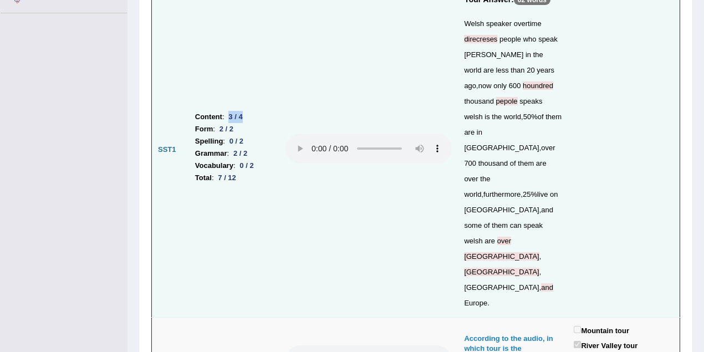
scroll to position [246, 0]
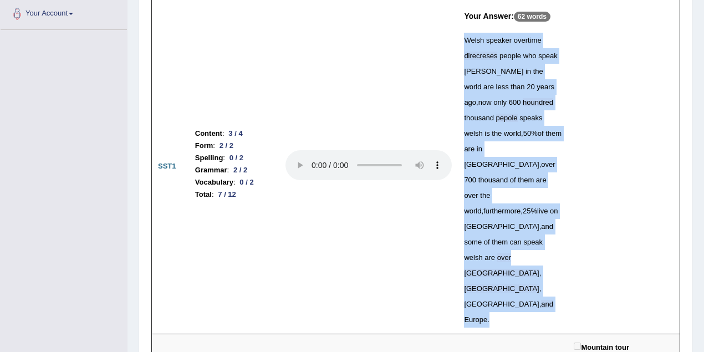
drag, startPoint x: 453, startPoint y: 37, endPoint x: 482, endPoint y: 223, distance: 188.5
click at [482, 223] on td "Your Answer: 62 words Welsh speaker overtime direcreses people who speak welch …" at bounding box center [513, 166] width 110 height 334
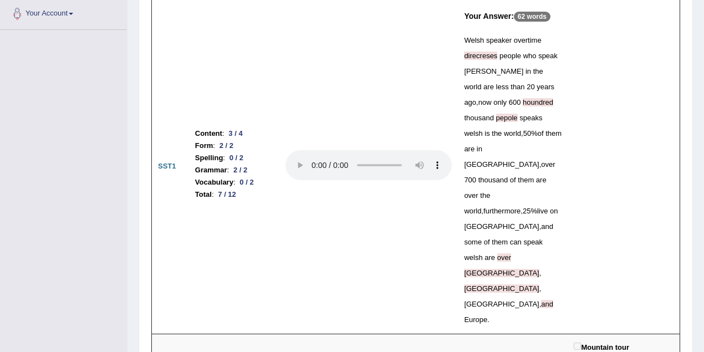
click at [353, 199] on td at bounding box center [368, 166] width 178 height 334
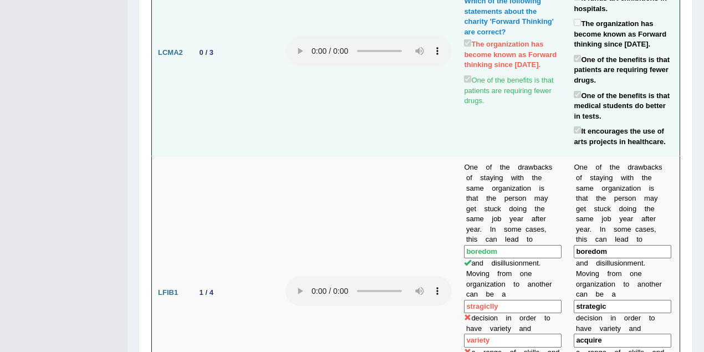
scroll to position [788, 0]
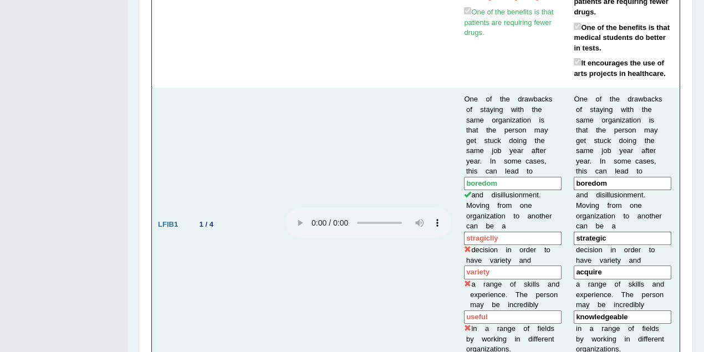
drag, startPoint x: 496, startPoint y: 119, endPoint x: 447, endPoint y: 117, distance: 49.3
click at [447, 117] on tr "LFIB1 1 / 4 One of the drawbacks of staying with the same organization is that …" at bounding box center [416, 224] width 528 height 273
drag, startPoint x: 492, startPoint y: 154, endPoint x: 436, endPoint y: 157, distance: 56.0
click at [436, 157] on tr "LFIB1 1 / 4 One of the drawbacks of staying with the same organization is that …" at bounding box center [416, 224] width 528 height 273
drag, startPoint x: 503, startPoint y: 203, endPoint x: 417, endPoint y: 204, distance: 86.4
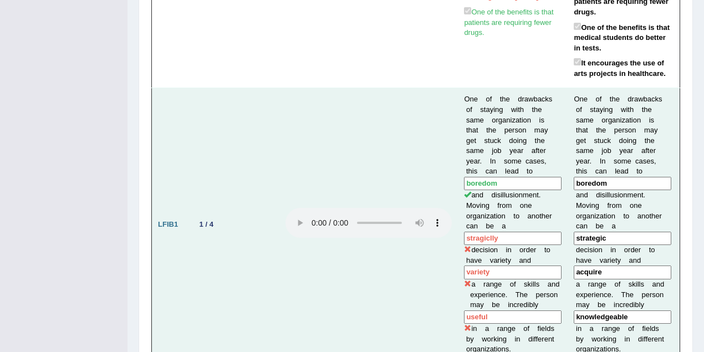
click at [417, 204] on tr "LFIB1 1 / 4 One of the drawbacks of staying with the same organization is that …" at bounding box center [416, 224] width 528 height 273
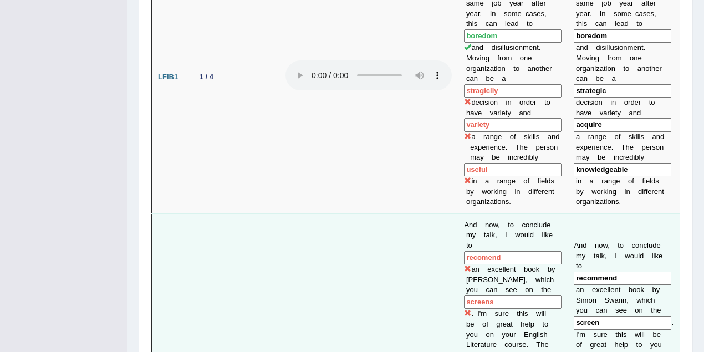
drag, startPoint x: 516, startPoint y: 134, endPoint x: 446, endPoint y: 135, distance: 69.8
drag, startPoint x: 502, startPoint y: 181, endPoint x: 426, endPoint y: 184, distance: 76.0
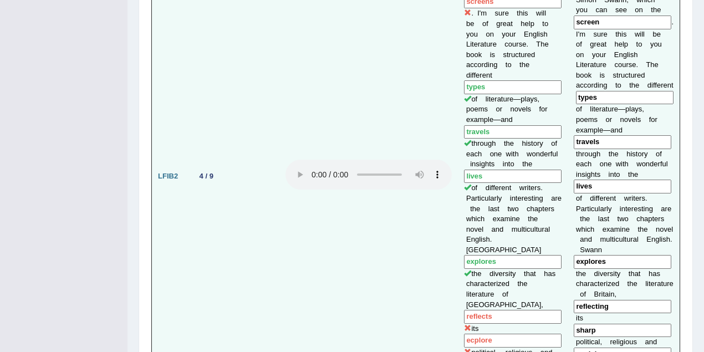
scroll to position [1280, 0]
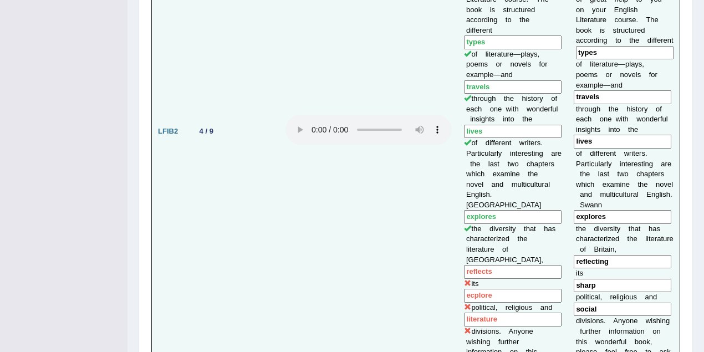
drag, startPoint x: 502, startPoint y: 118, endPoint x: 454, endPoint y: 120, distance: 48.2
click at [458, 120] on td "And now, to conclude my talk, I would like to recomend an excellent book by Sim…" at bounding box center [513, 131] width 110 height 526
drag, startPoint x: 496, startPoint y: 138, endPoint x: 458, endPoint y: 141, distance: 38.8
click at [464, 289] on input "ecplore" at bounding box center [512, 296] width 97 height 14
drag, startPoint x: 511, startPoint y: 164, endPoint x: 441, endPoint y: 166, distance: 69.8
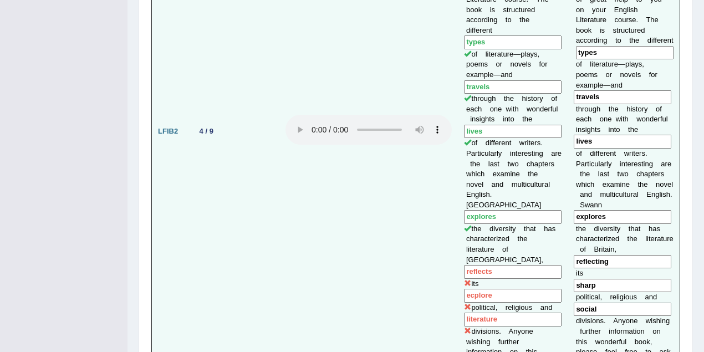
click at [441, 166] on tr "LFIB2 4 / 9 And now, to conclude my talk, I would like to recomend an excellent…" at bounding box center [416, 131] width 528 height 526
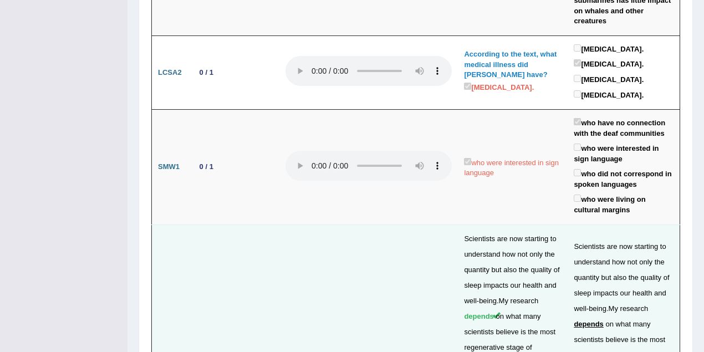
scroll to position [3053, 0]
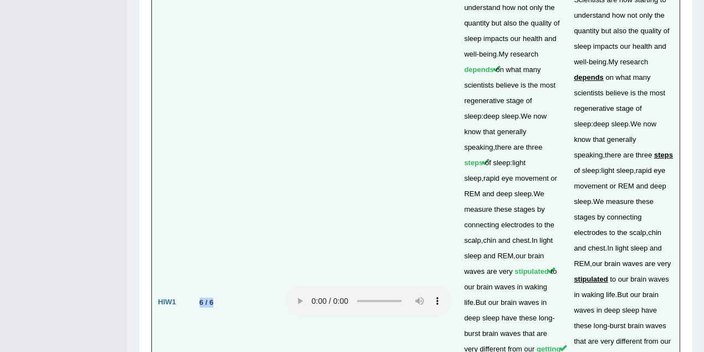
drag, startPoint x: 197, startPoint y: 114, endPoint x: 223, endPoint y: 114, distance: 26.6
click at [223, 114] on td "6 / 6" at bounding box center [234, 302] width 91 height 649
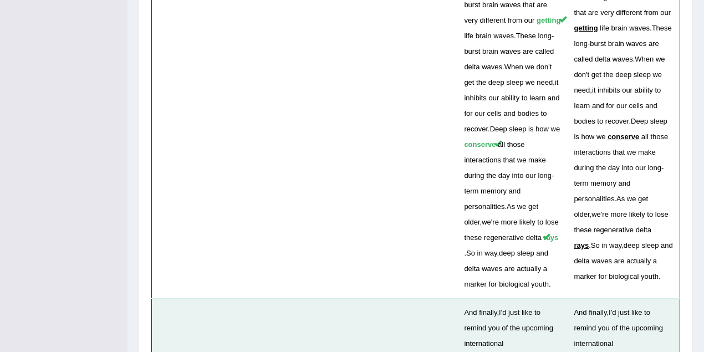
scroll to position [3545, 0]
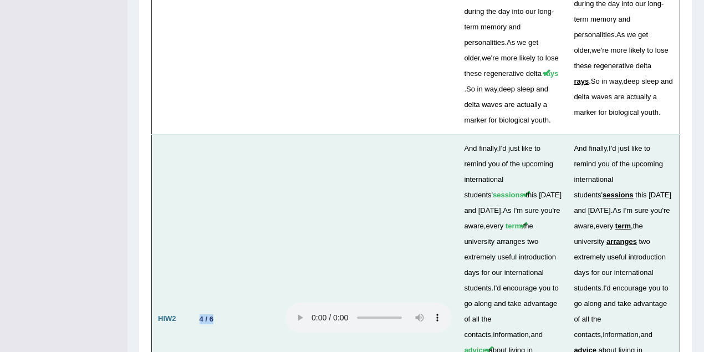
drag, startPoint x: 194, startPoint y: 101, endPoint x: 224, endPoint y: 98, distance: 30.6
click at [224, 134] on td "4 / 6" at bounding box center [234, 318] width 91 height 369
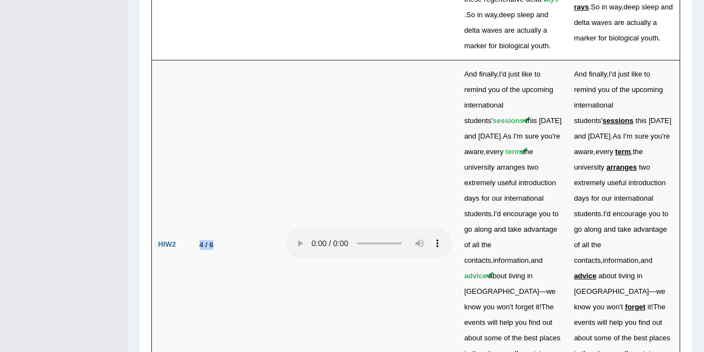
scroll to position [3670, 0]
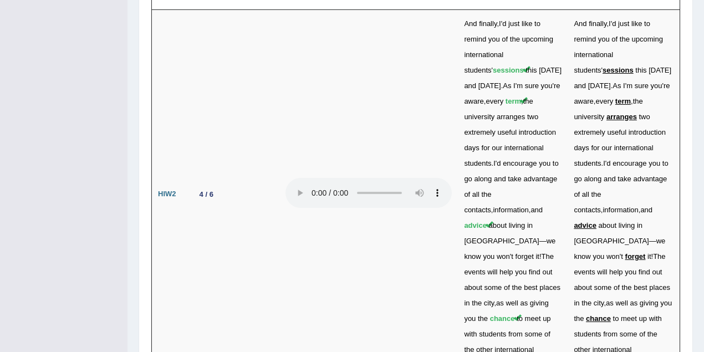
drag, startPoint x: 196, startPoint y: 164, endPoint x: 219, endPoint y: 171, distance: 24.2
drag, startPoint x: 198, startPoint y: 212, endPoint x: 219, endPoint y: 213, distance: 21.6
drag, startPoint x: 193, startPoint y: 272, endPoint x: 228, endPoint y: 245, distance: 44.2
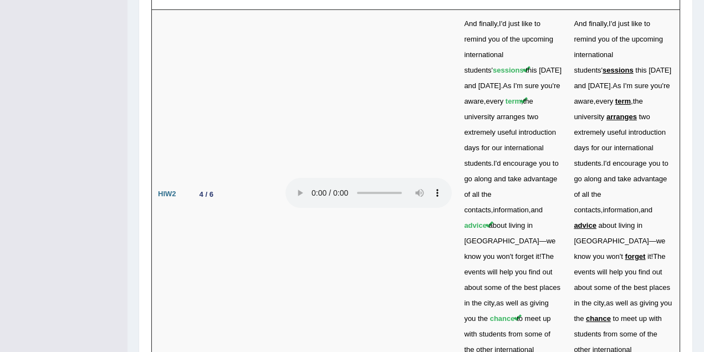
drag, startPoint x: 197, startPoint y: 168, endPoint x: 219, endPoint y: 268, distance: 102.0
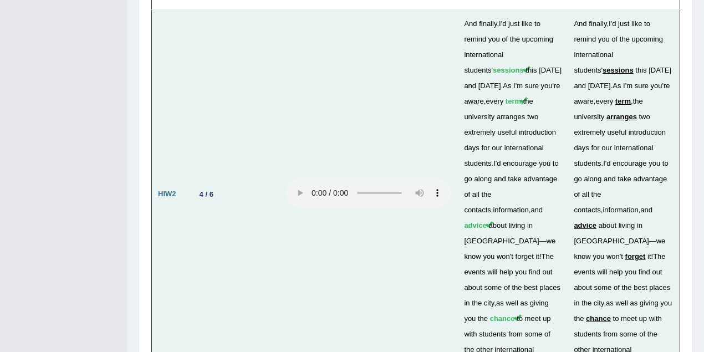
click at [245, 130] on td "4 / 6" at bounding box center [234, 193] width 91 height 369
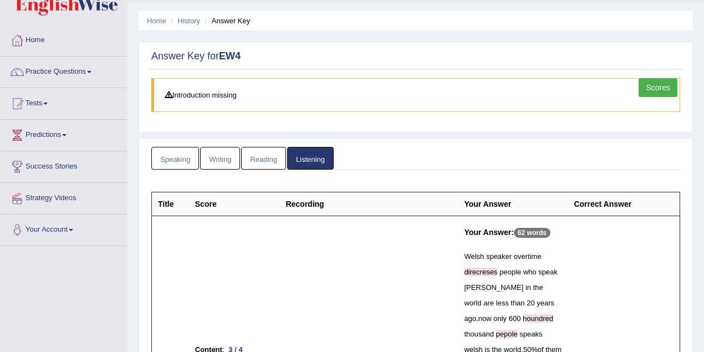
scroll to position [0, 0]
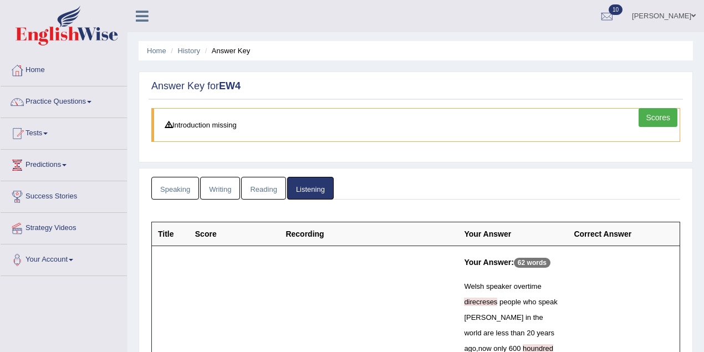
click at [670, 18] on link "Shondryl Haddad" at bounding box center [663, 14] width 80 height 29
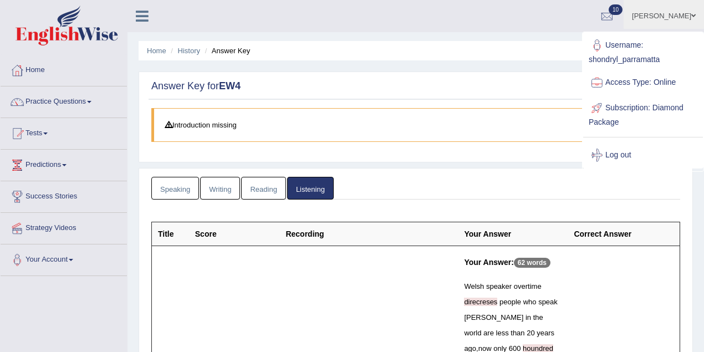
click at [619, 151] on link "Log out" at bounding box center [643, 154] width 120 height 25
